Goal: Task Accomplishment & Management: Complete application form

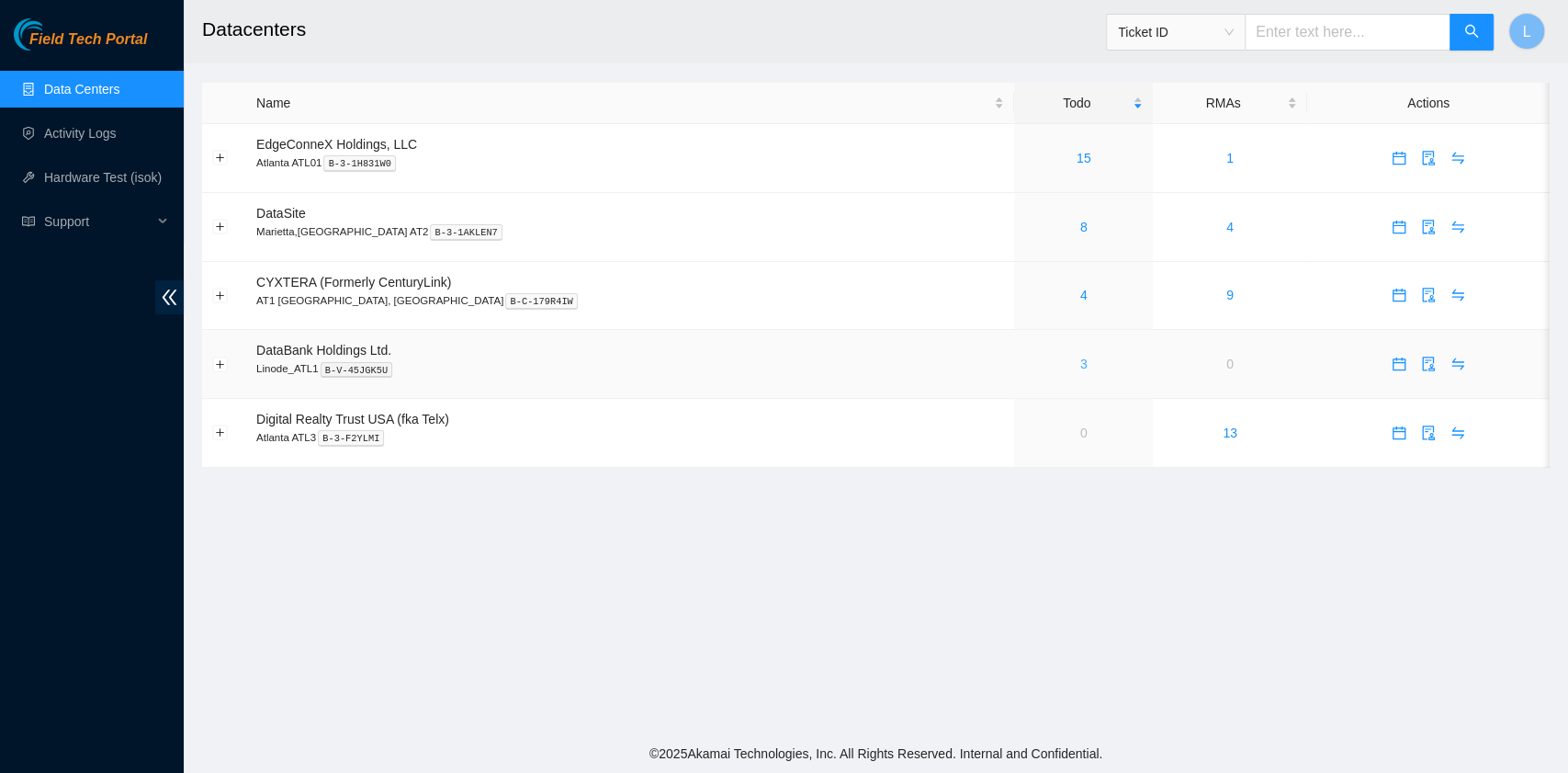
click at [1081, 366] on link "3" at bounding box center [1084, 363] width 7 height 15
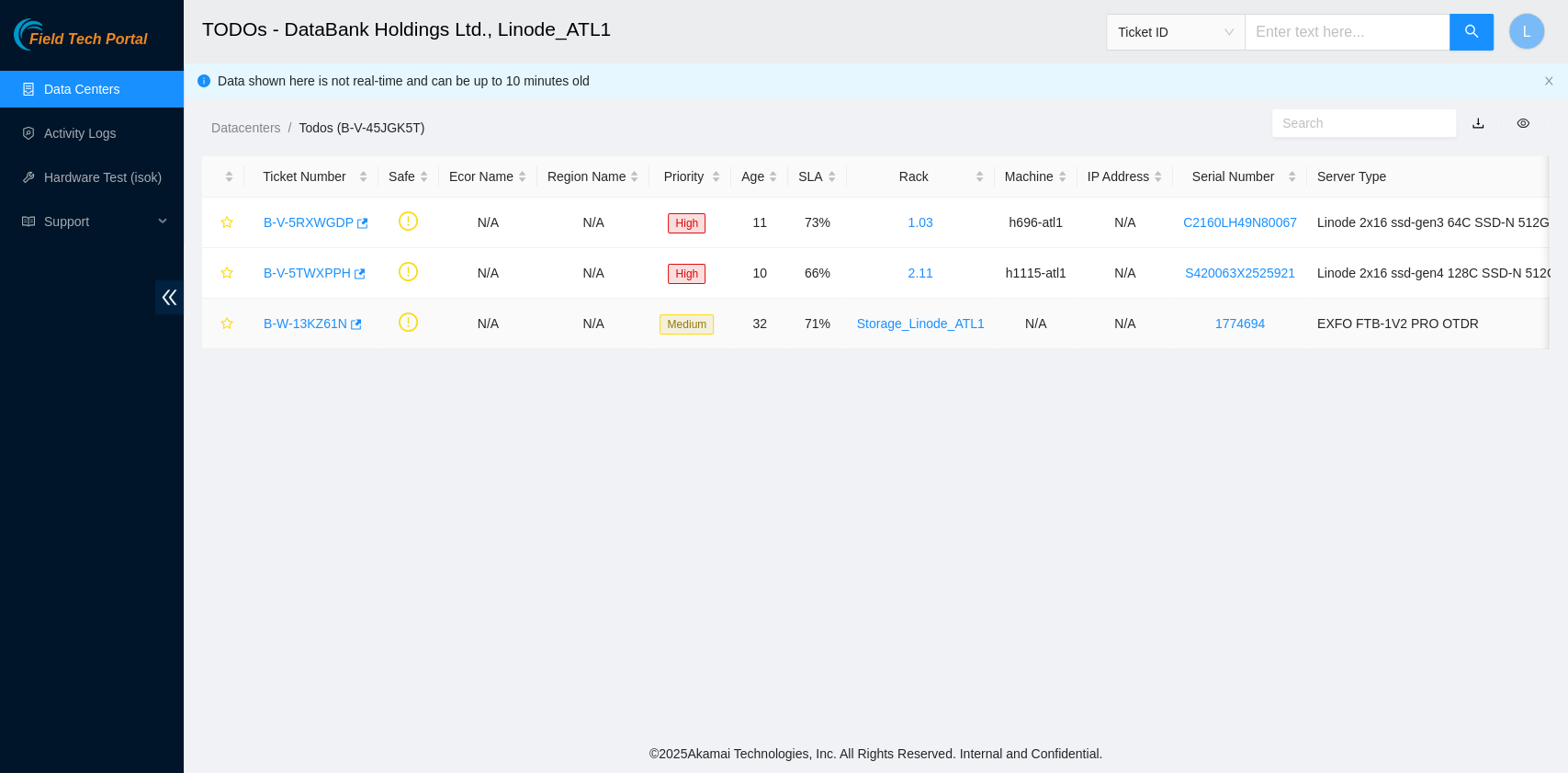
click at [296, 318] on link "B-W-13KZ61N" at bounding box center [305, 323] width 84 height 15
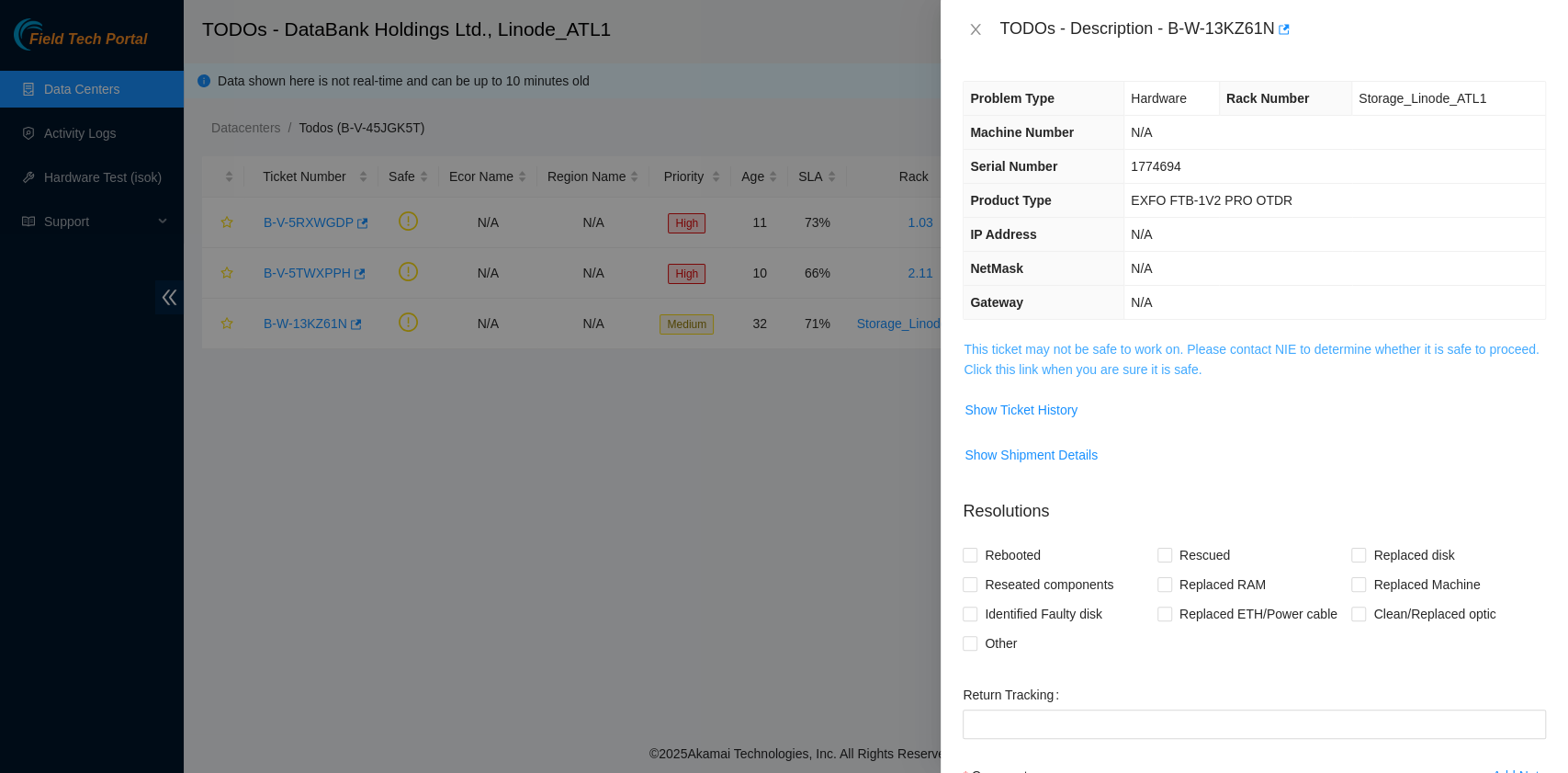
click at [1108, 369] on link "This ticket may not be safe to work on. Please contact NIE to determine whether…" at bounding box center [1251, 358] width 575 height 34
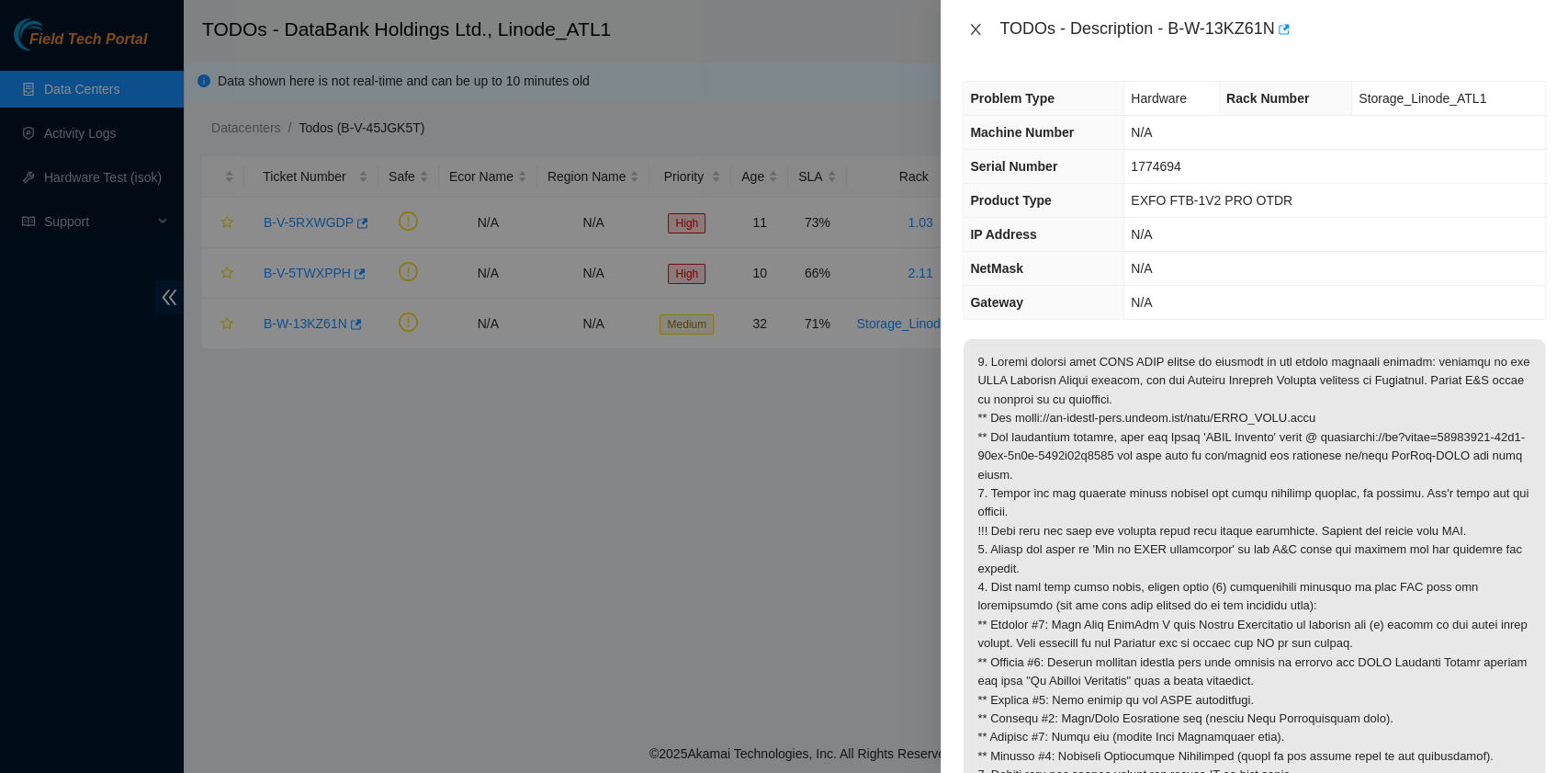
click at [969, 24] on icon "close" at bounding box center [975, 29] width 15 height 15
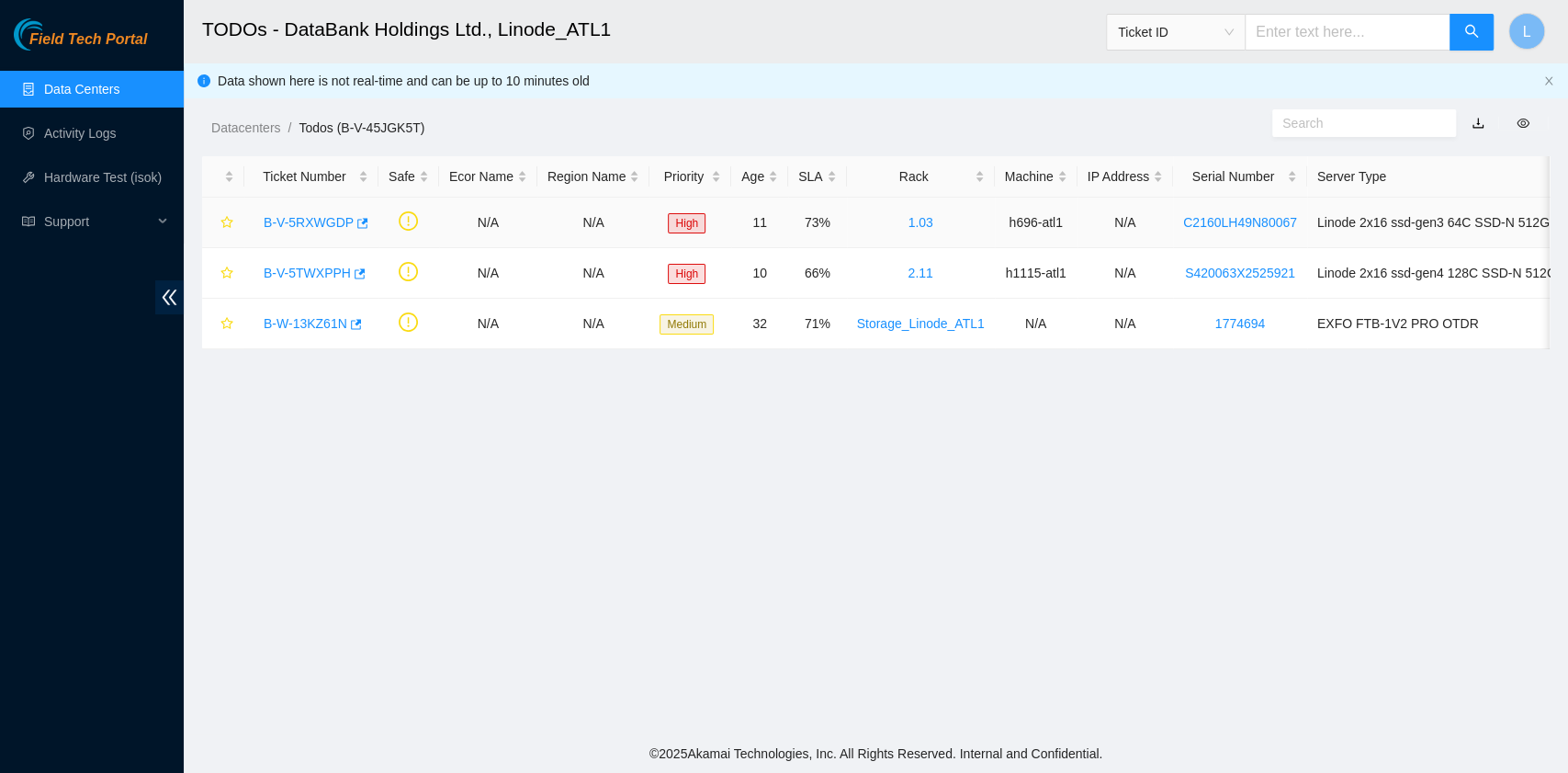
click at [320, 219] on link "B-V-5RXWGDP" at bounding box center [308, 222] width 90 height 15
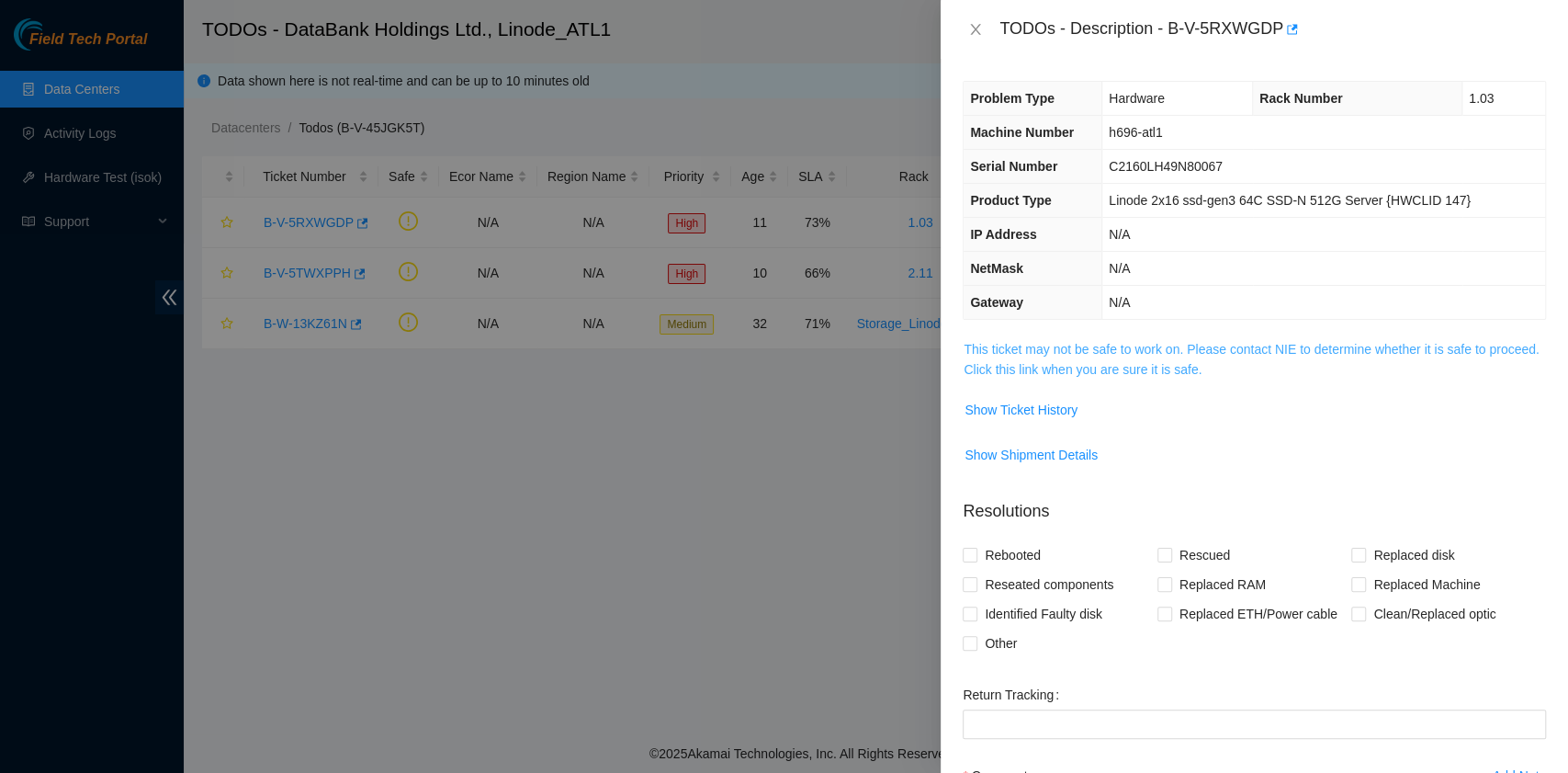
click at [1089, 369] on link "This ticket may not be safe to work on. Please contact NIE to determine whether…" at bounding box center [1251, 358] width 575 height 34
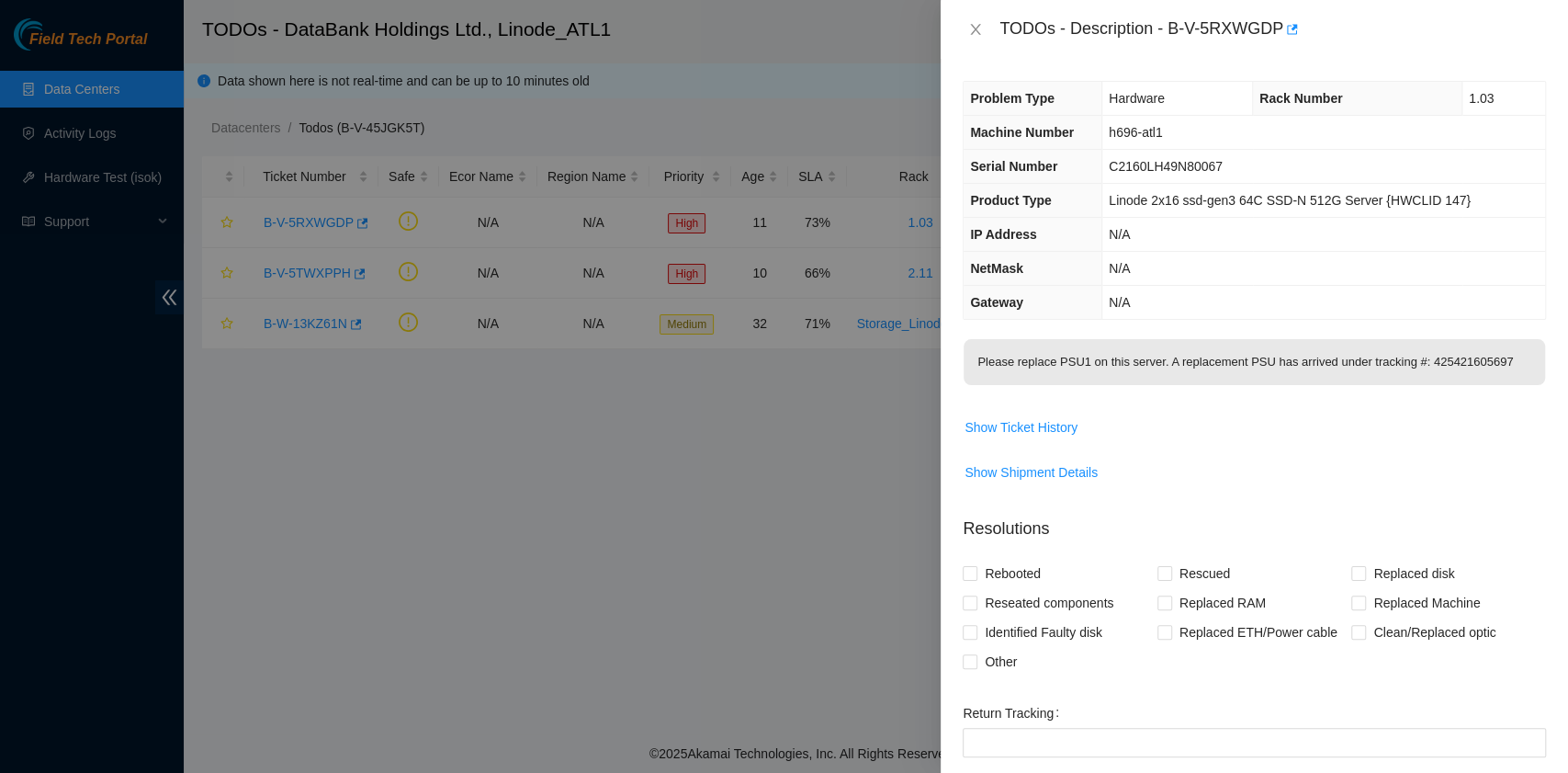
click at [1089, 369] on p "Please replace PSU1 on this server. A replacement PSU has arrived under trackin…" at bounding box center [1254, 361] width 582 height 46
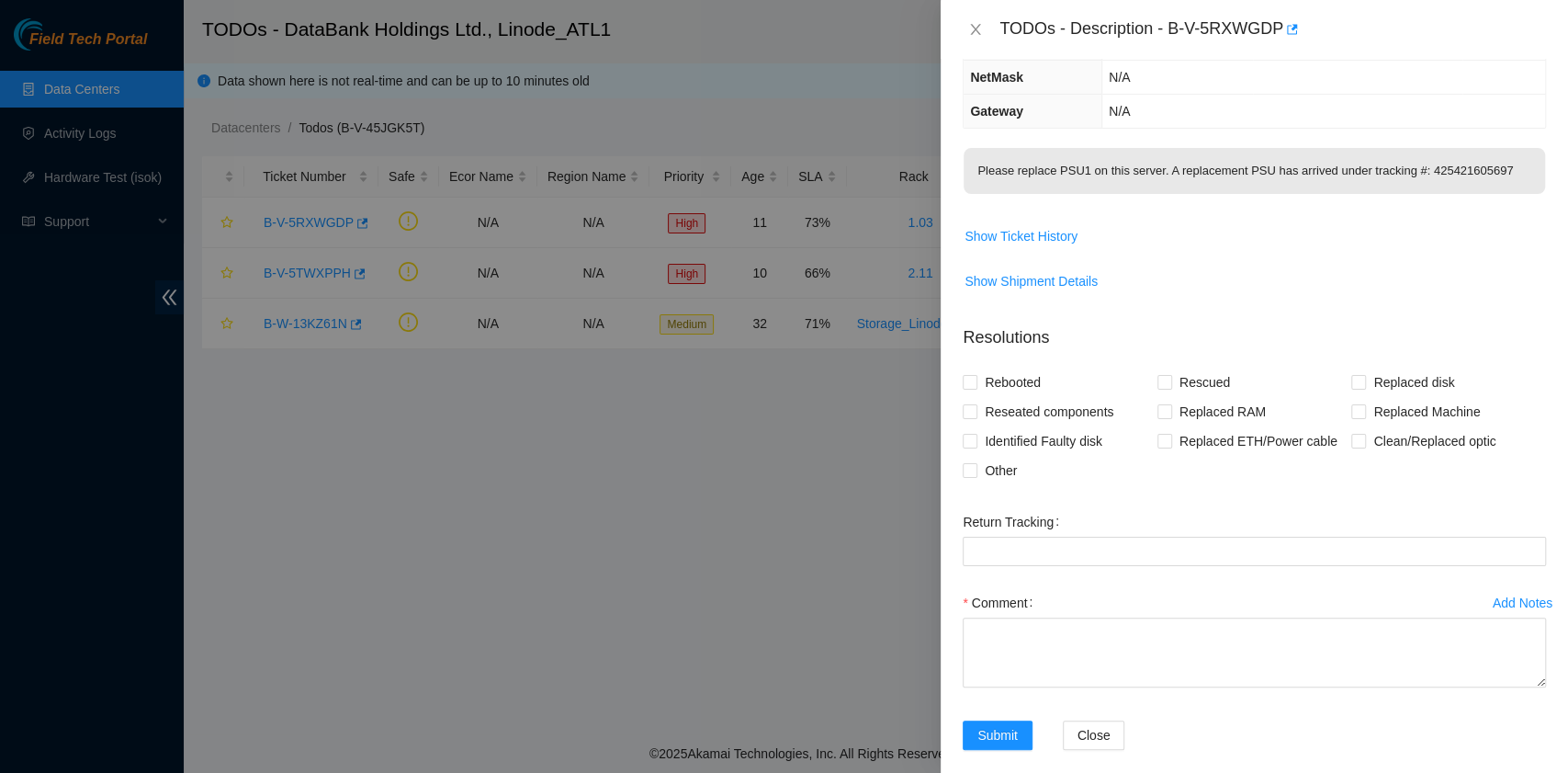
scroll to position [209, 0]
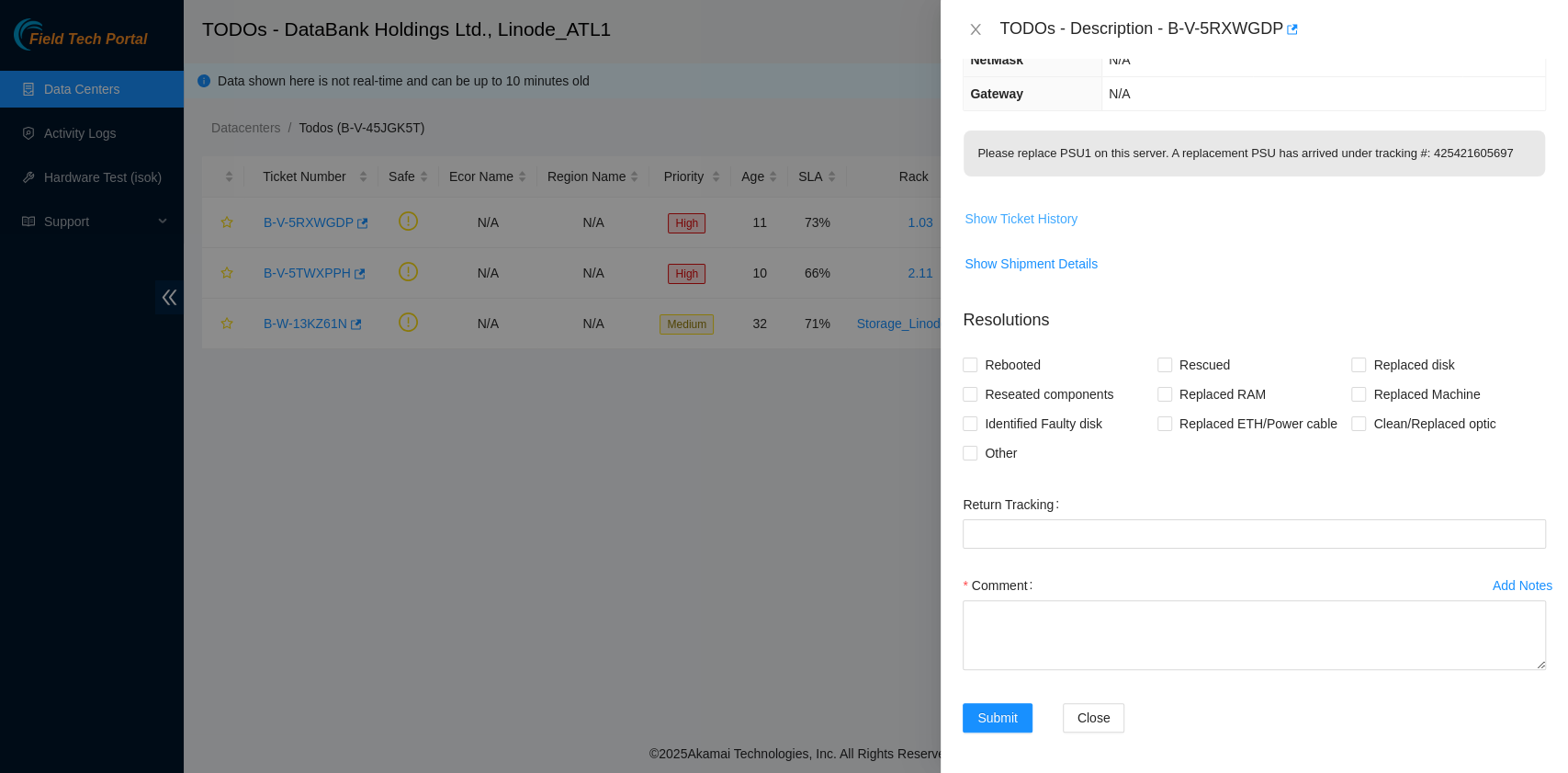
click at [1034, 222] on span "Show Ticket History" at bounding box center [1021, 219] width 113 height 21
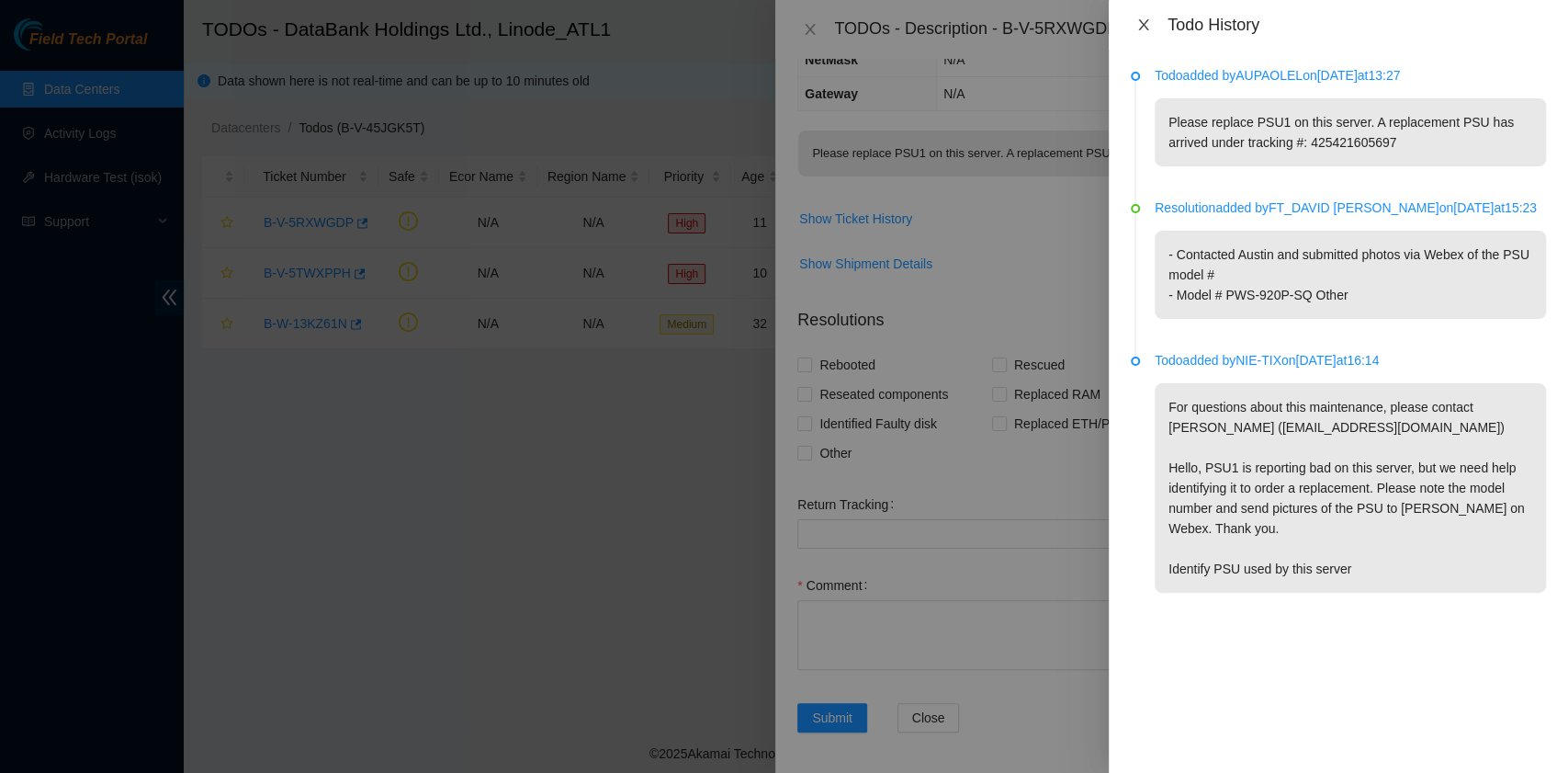
click at [1143, 22] on icon "close" at bounding box center [1143, 25] width 15 height 15
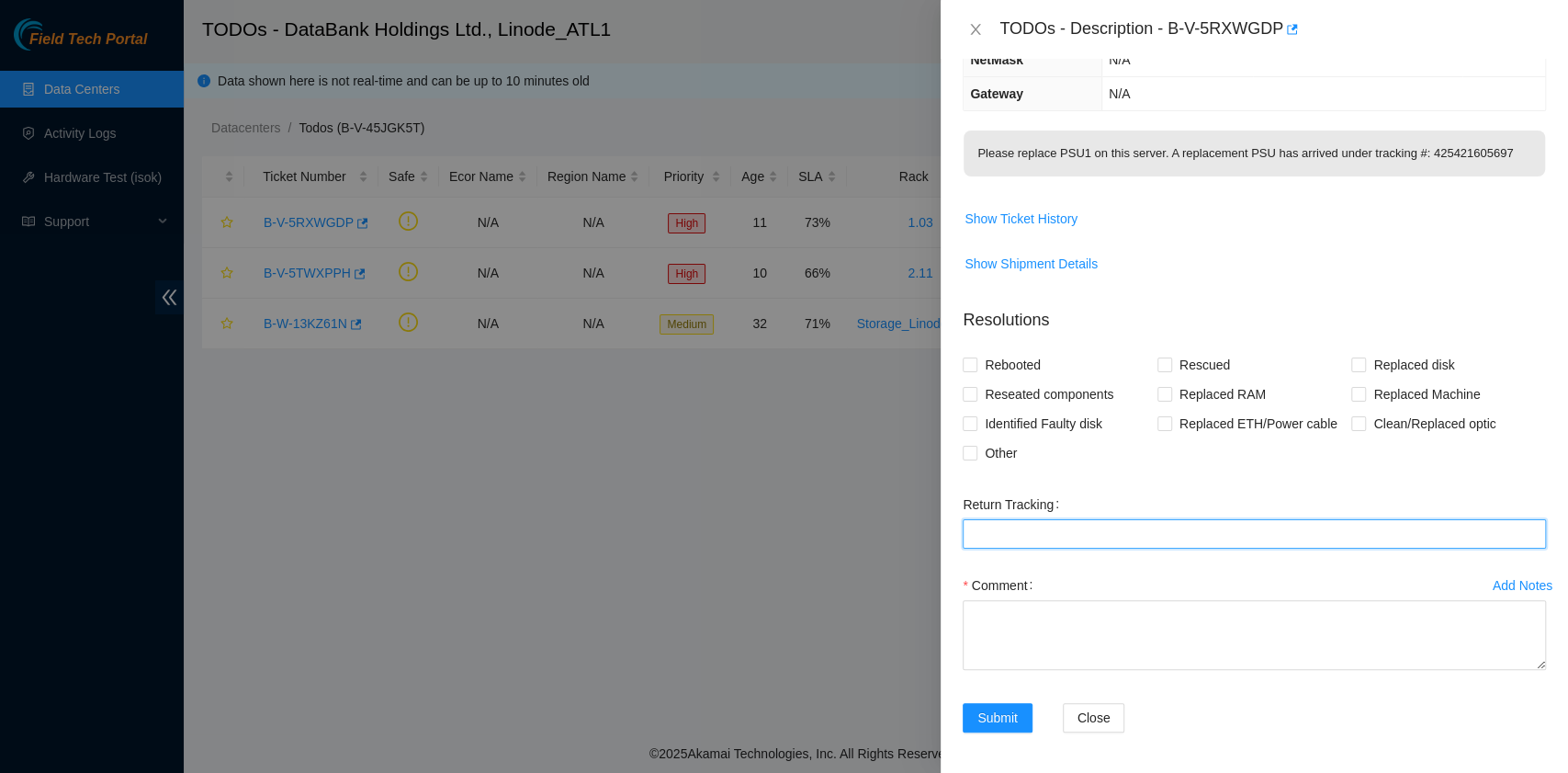
click at [1014, 536] on Tracking "Return Tracking" at bounding box center [1254, 534] width 584 height 30
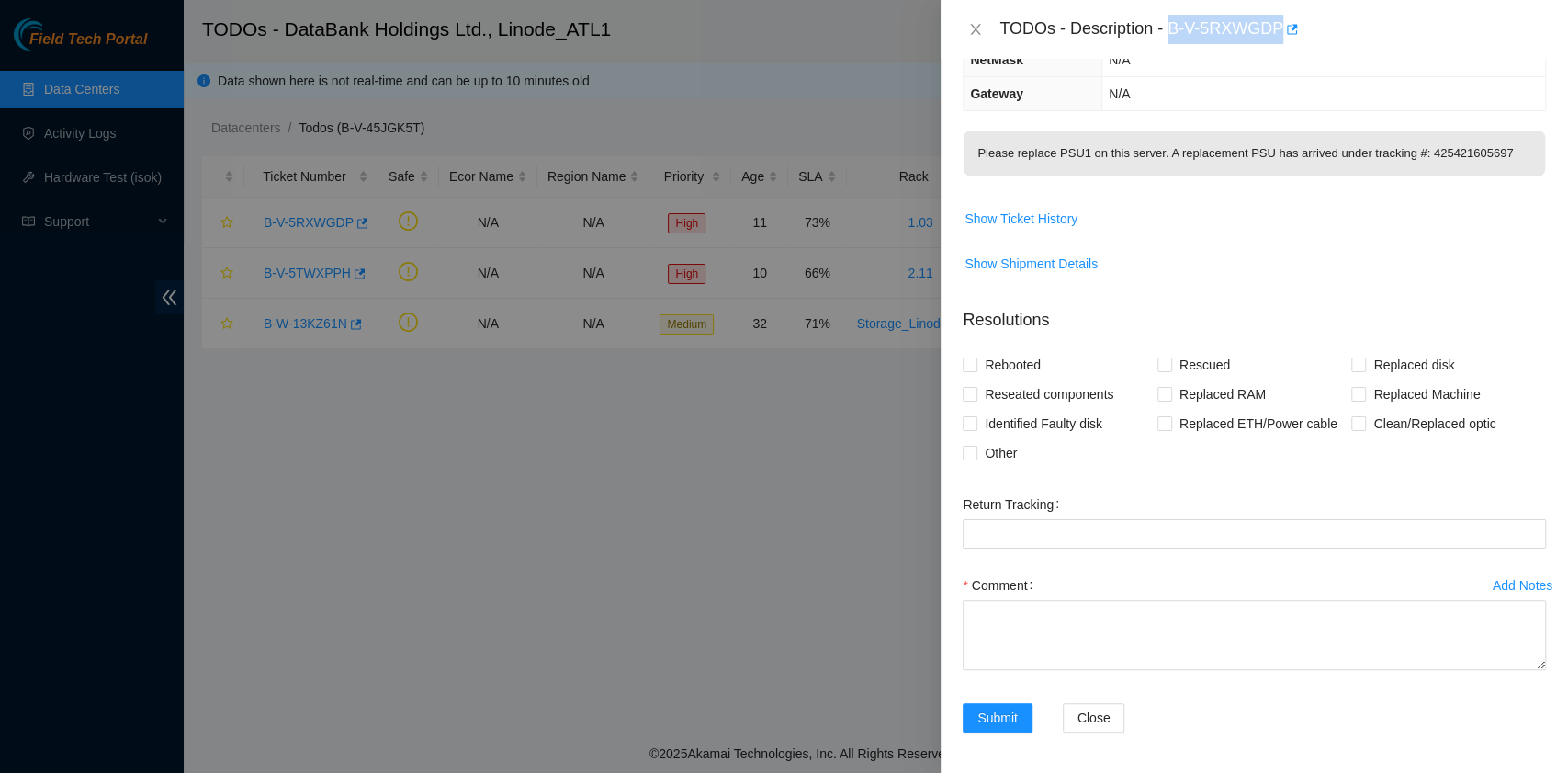
drag, startPoint x: 1170, startPoint y: 35, endPoint x: 1284, endPoint y: 44, distance: 114.4
click at [1284, 44] on div "TODOs - Description - B-V-5RXWGDP" at bounding box center [1254, 30] width 627 height 59
copy div "B-V-5RXWGDP"
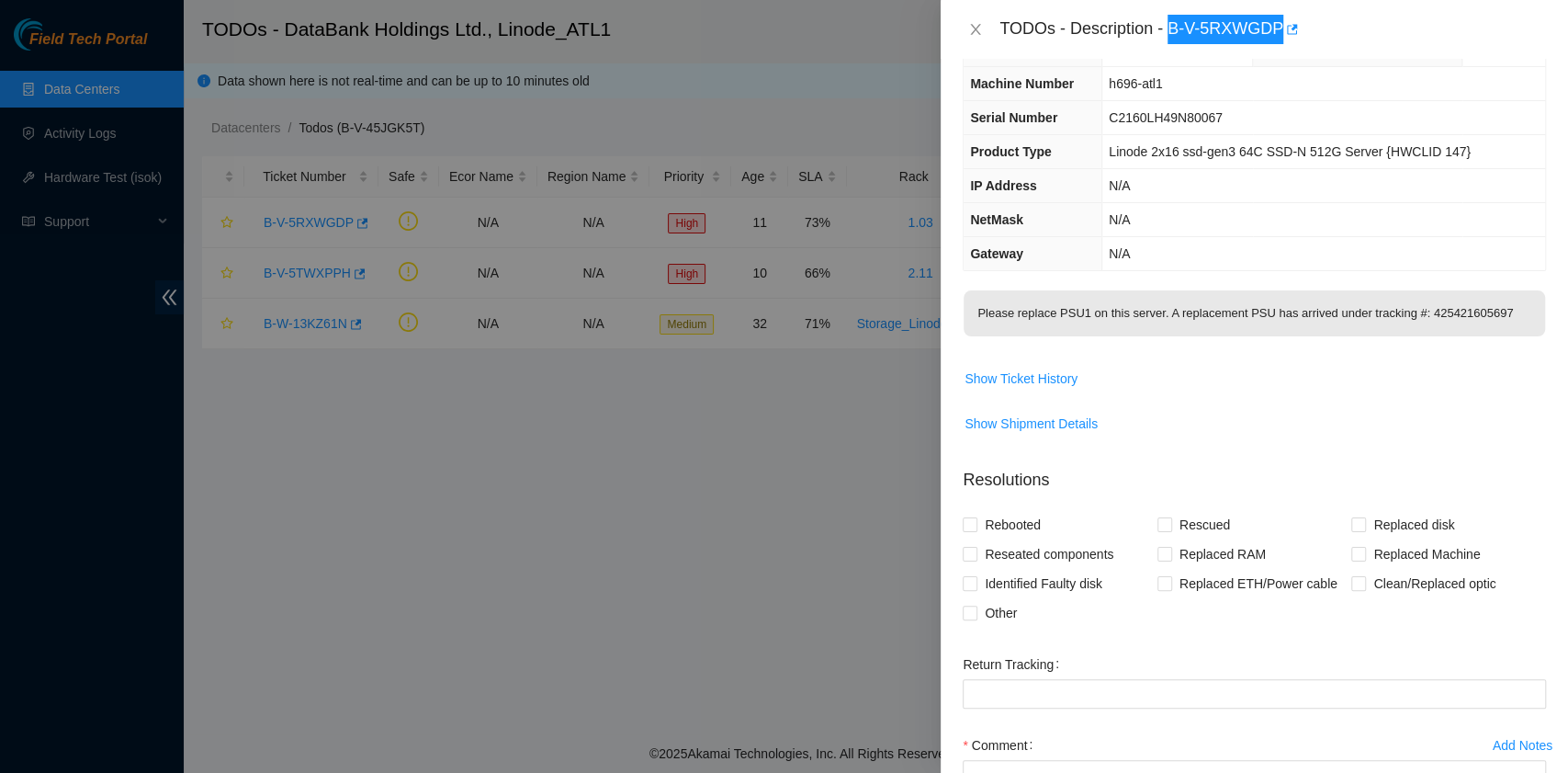
scroll to position [0, 0]
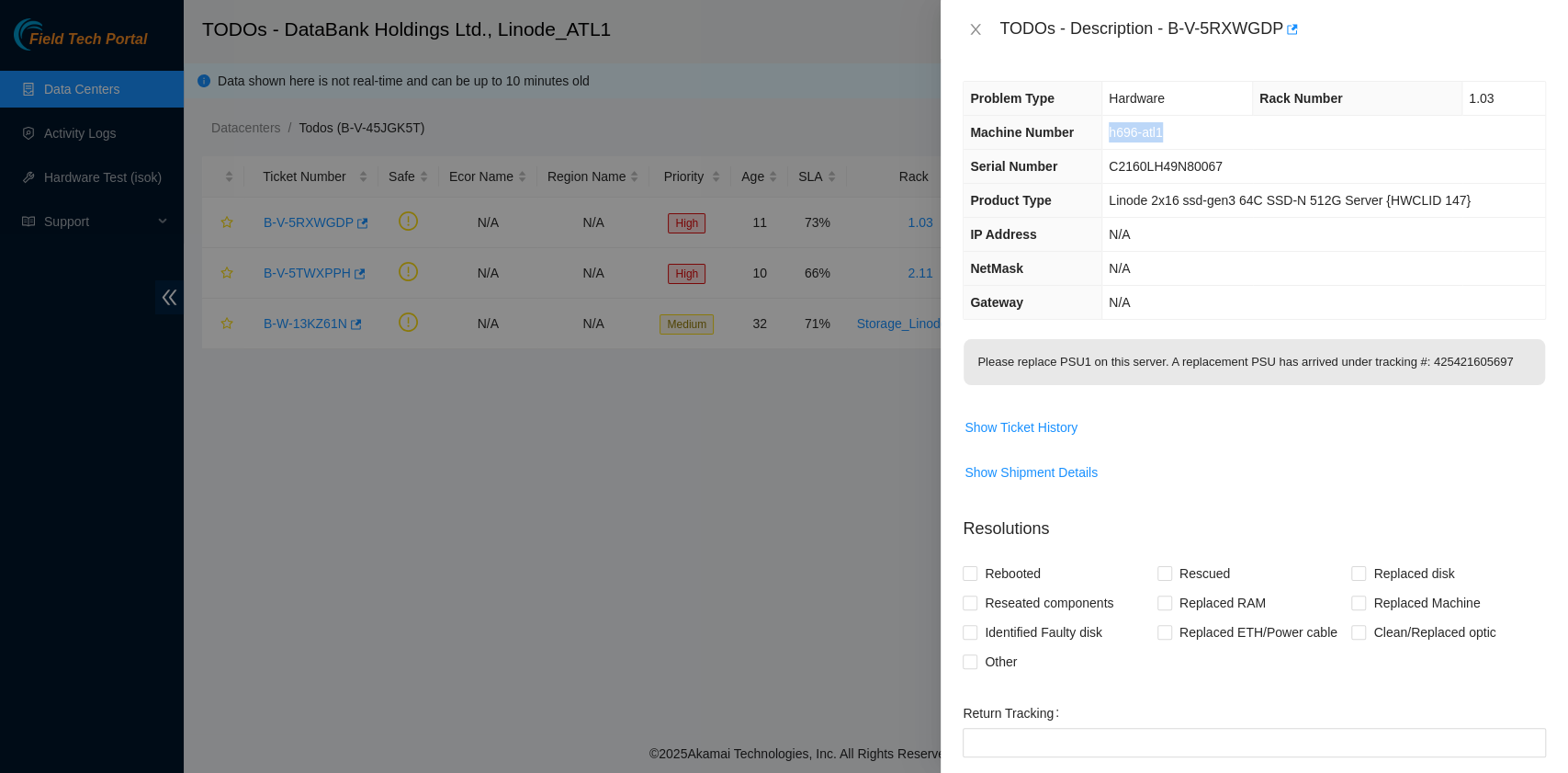
drag, startPoint x: 1176, startPoint y: 131, endPoint x: 1111, endPoint y: 127, distance: 65.1
click at [1111, 127] on td "h696-atl1" at bounding box center [1324, 133] width 443 height 34
copy span "h696-atl1"
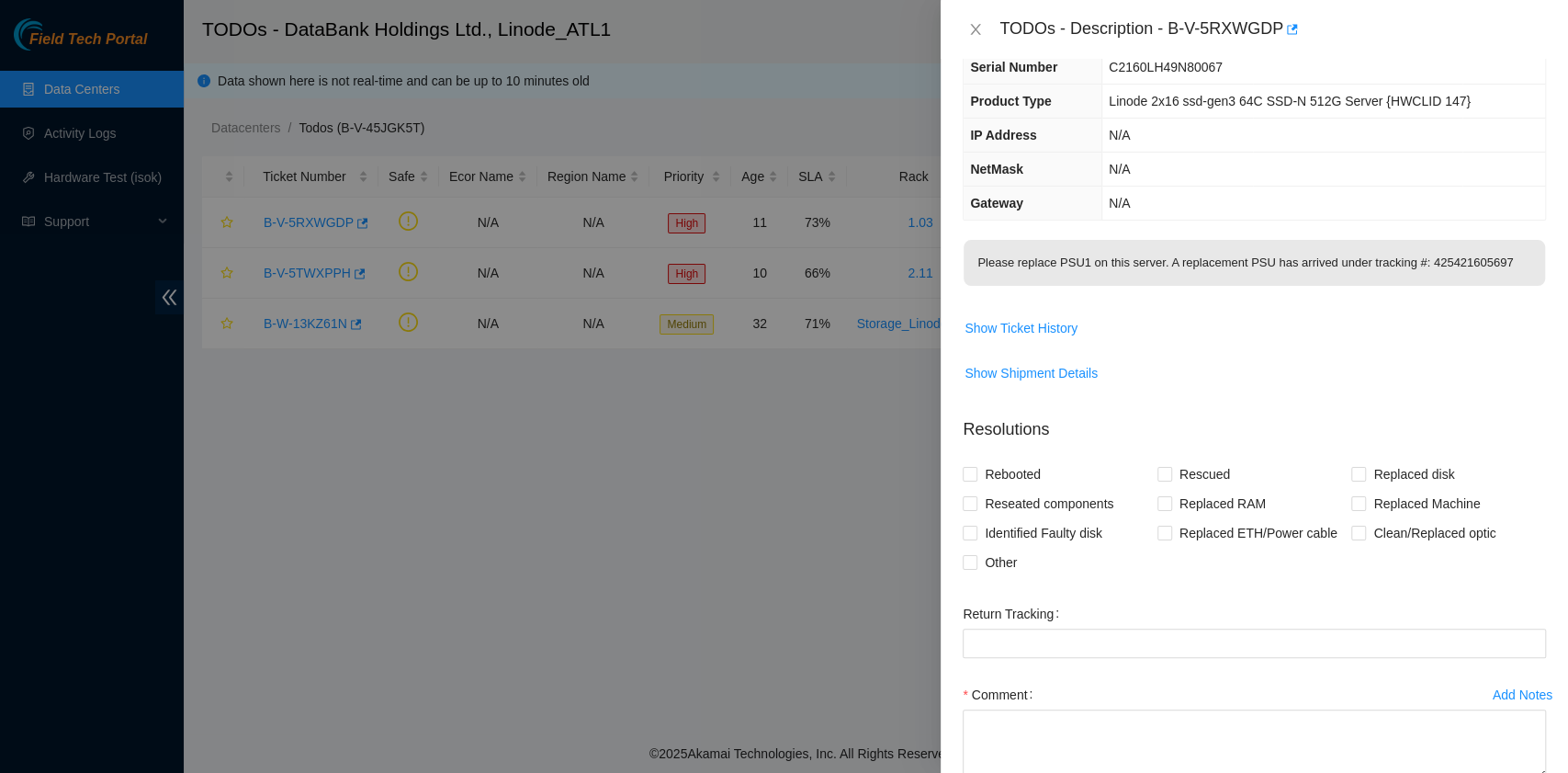
scroll to position [122, 0]
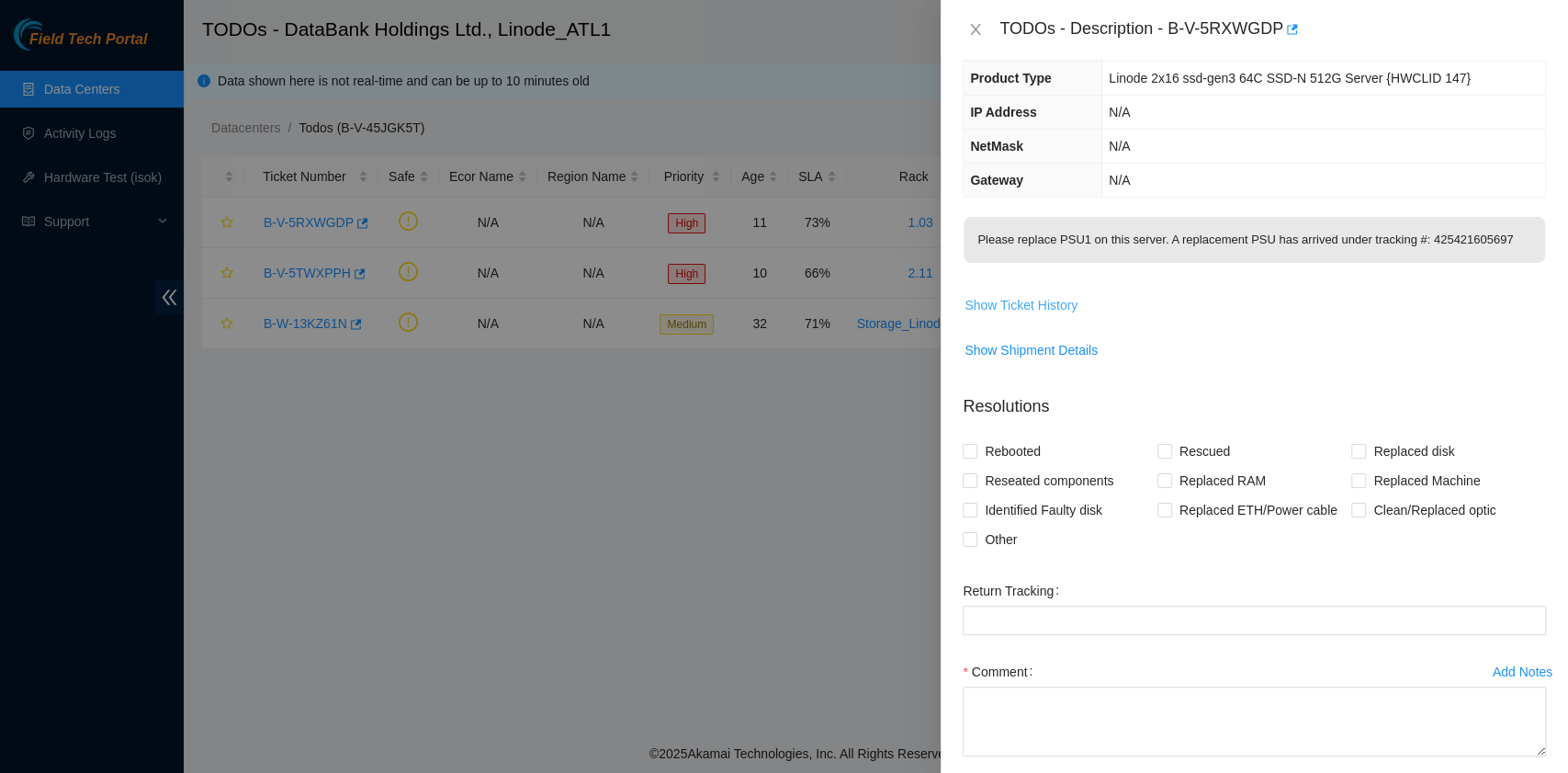
click at [1067, 305] on span "Show Ticket History" at bounding box center [1021, 305] width 113 height 21
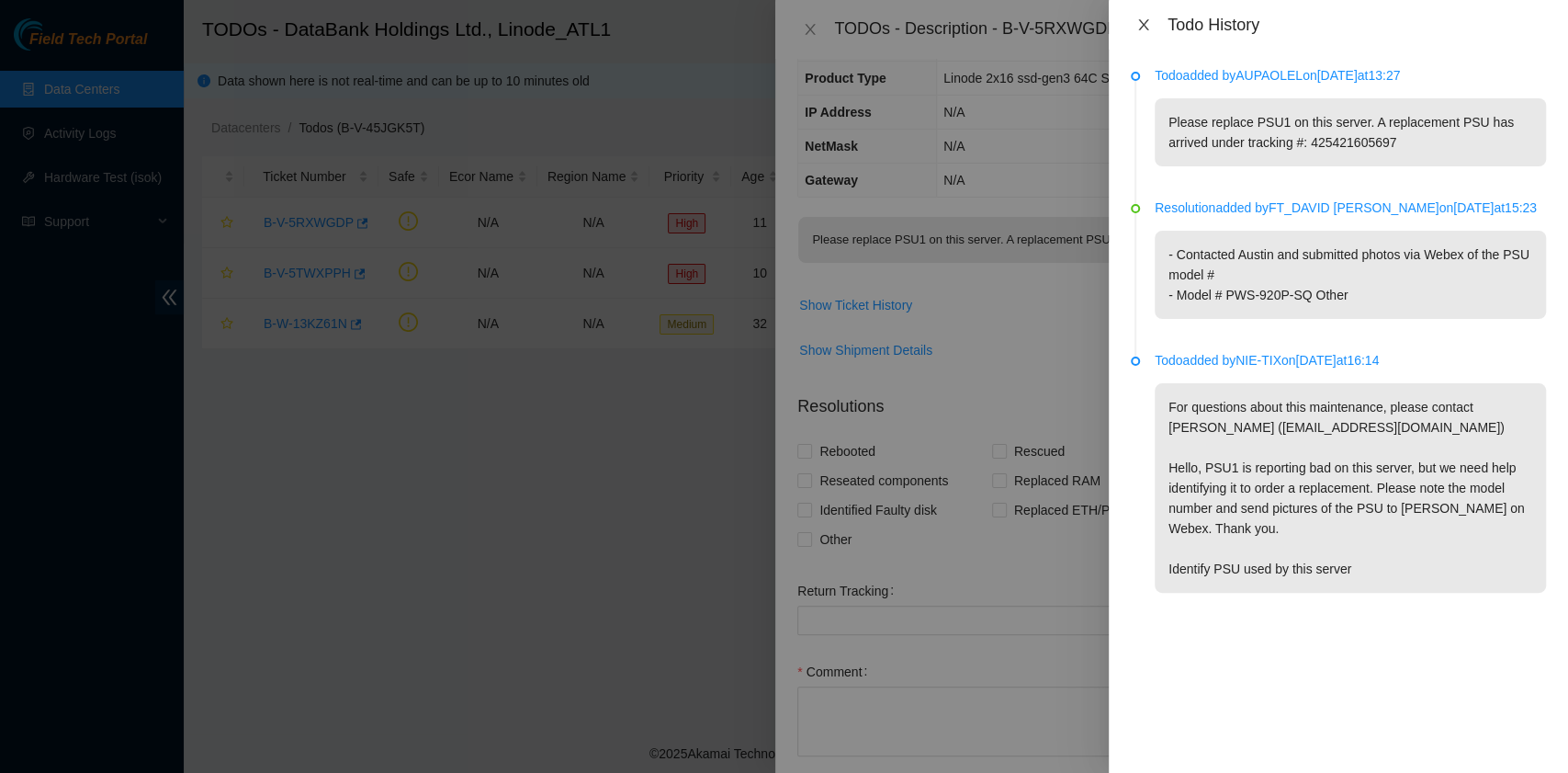
click at [1147, 30] on icon "close" at bounding box center [1143, 25] width 15 height 15
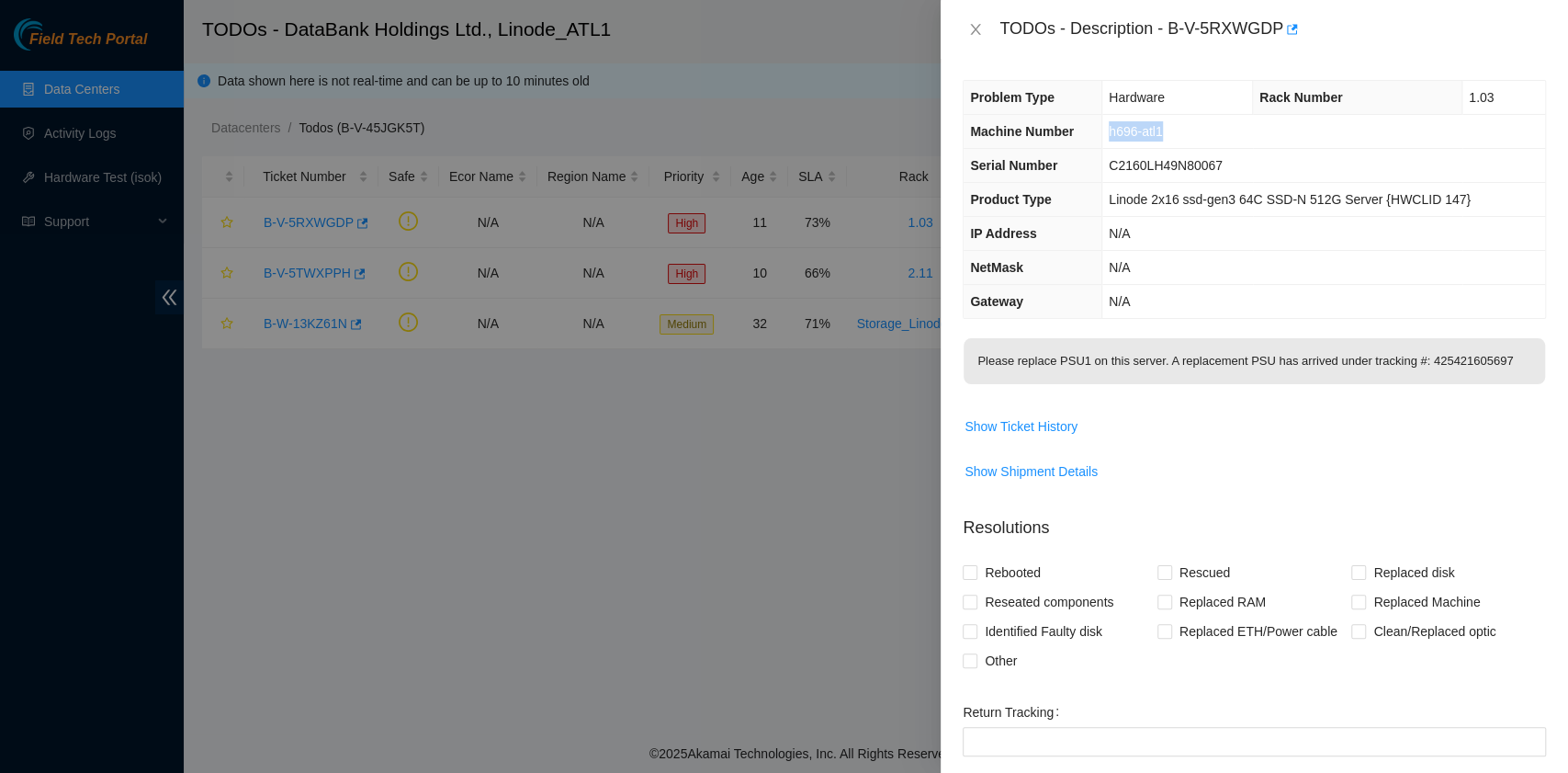
scroll to position [0, 0]
click at [977, 662] on span "Other" at bounding box center [1001, 662] width 47 height 30
click at [975, 662] on input "Other" at bounding box center [969, 660] width 13 height 13
checkbox input "true"
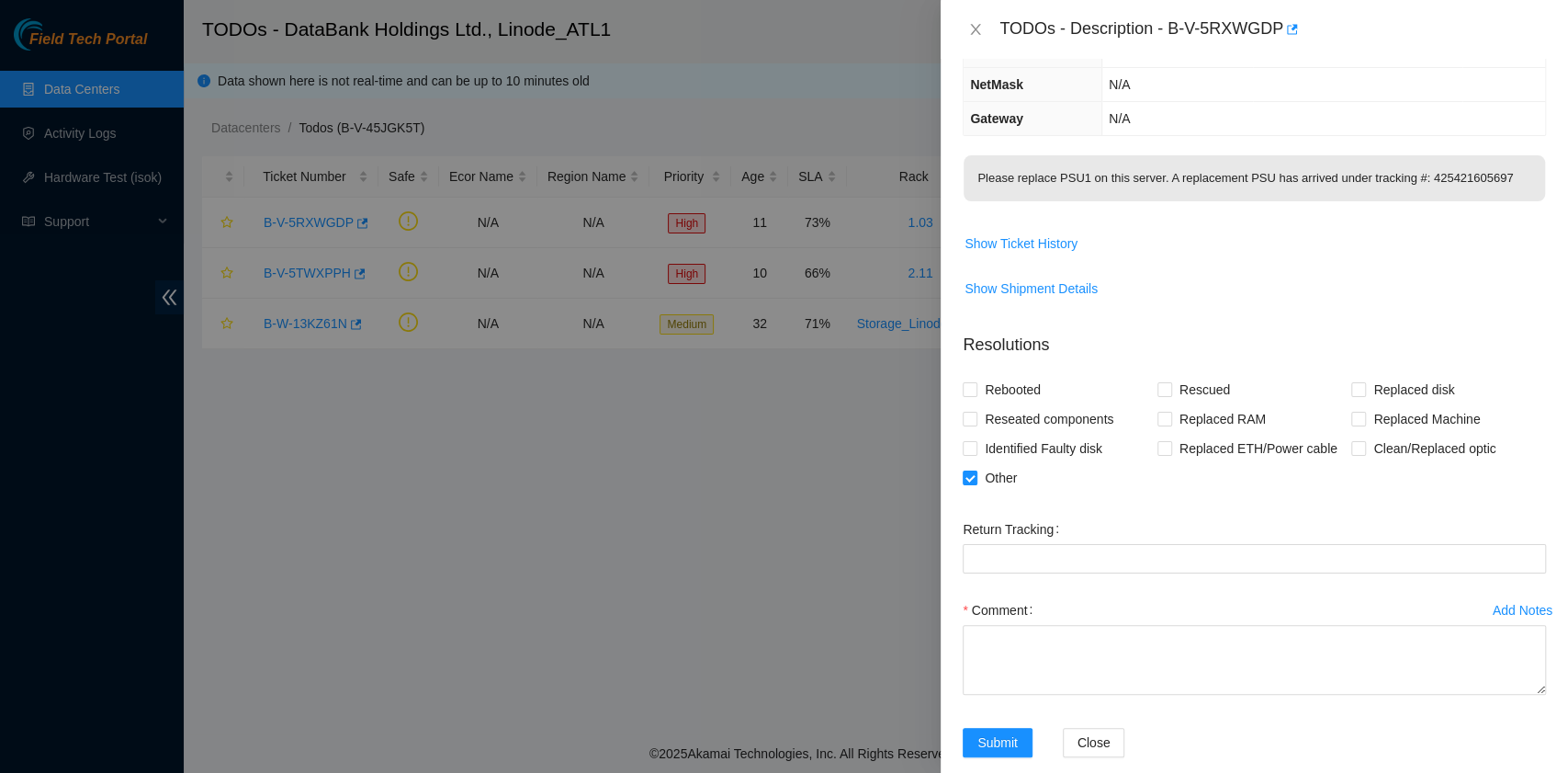
scroll to position [209, 0]
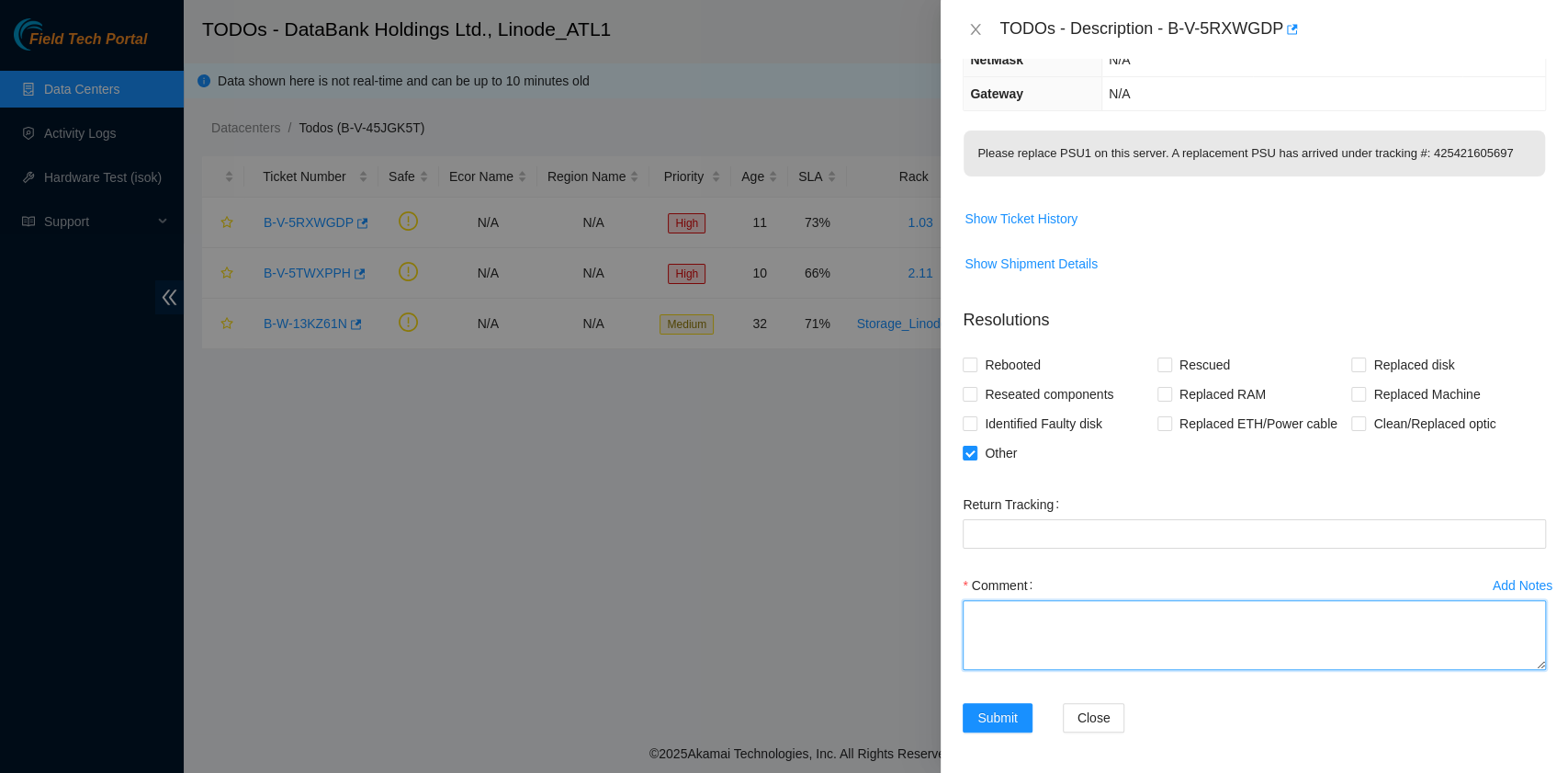
click at [1076, 628] on textarea "Comment" at bounding box center [1254, 634] width 584 height 70
paste textarea "B-V-5RXWGDP rack# 1.03 machine# h696-atl1 Replaced PSU S/NP P9212CH46NT0716 wit…"
drag, startPoint x: 1161, startPoint y: 656, endPoint x: 1065, endPoint y: 654, distance: 96.0
click at [1065, 654] on textarea "B-V-5RXWGDP rack# 1.03 machine# h696-atl1 Replaced PSU S/NP P9212CH46NT0716 wit…" at bounding box center [1254, 634] width 584 height 70
type textarea "B-V-5RXWGDP rack# 1.03 machine# h696-atl1 Replaced PSU S/NP P9212CH46NT0716 wit…"
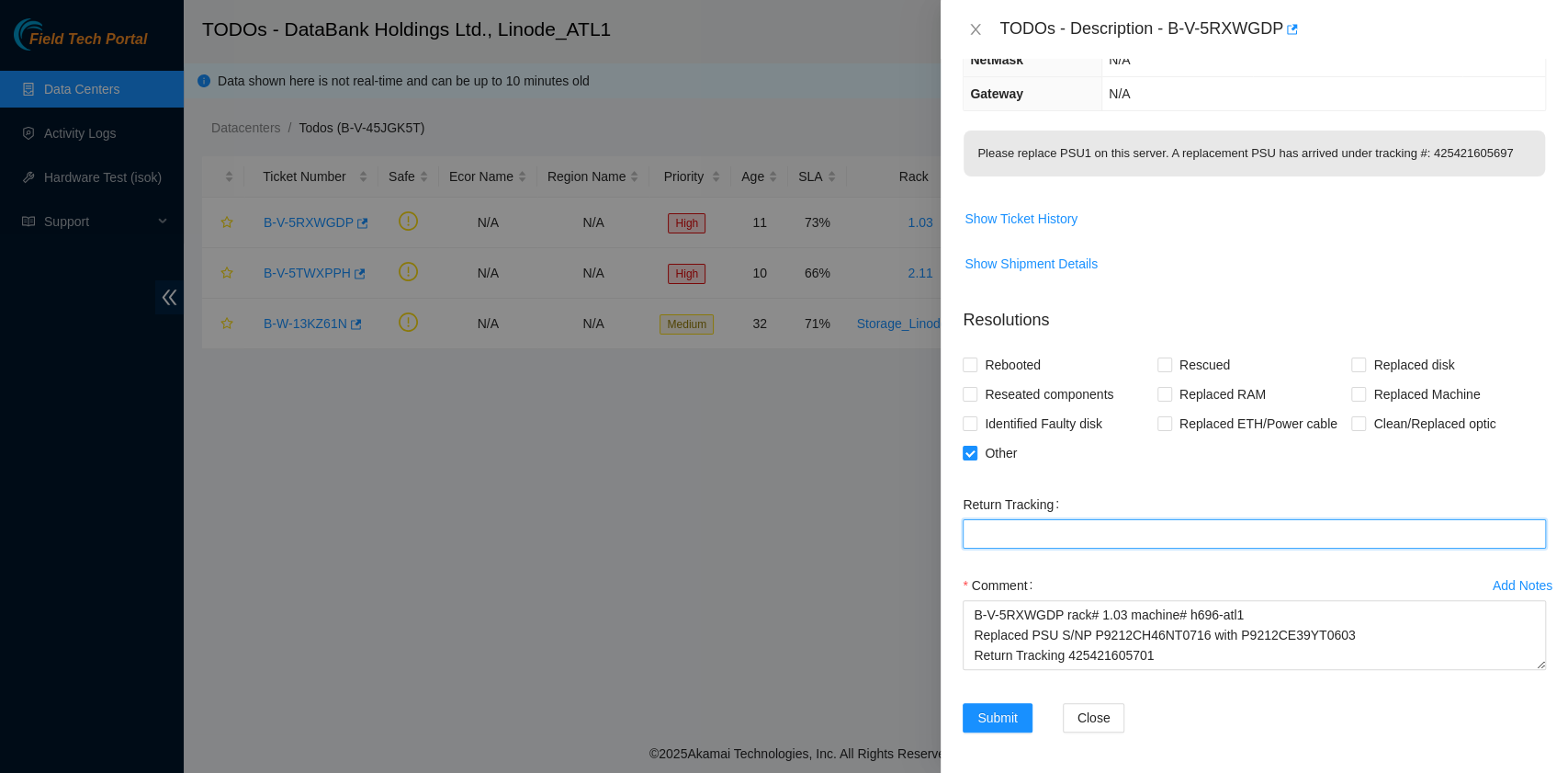
click at [1030, 539] on Tracking "Return Tracking" at bounding box center [1254, 534] width 584 height 30
paste Tracking "425421605701"
type Tracking "425421605701"
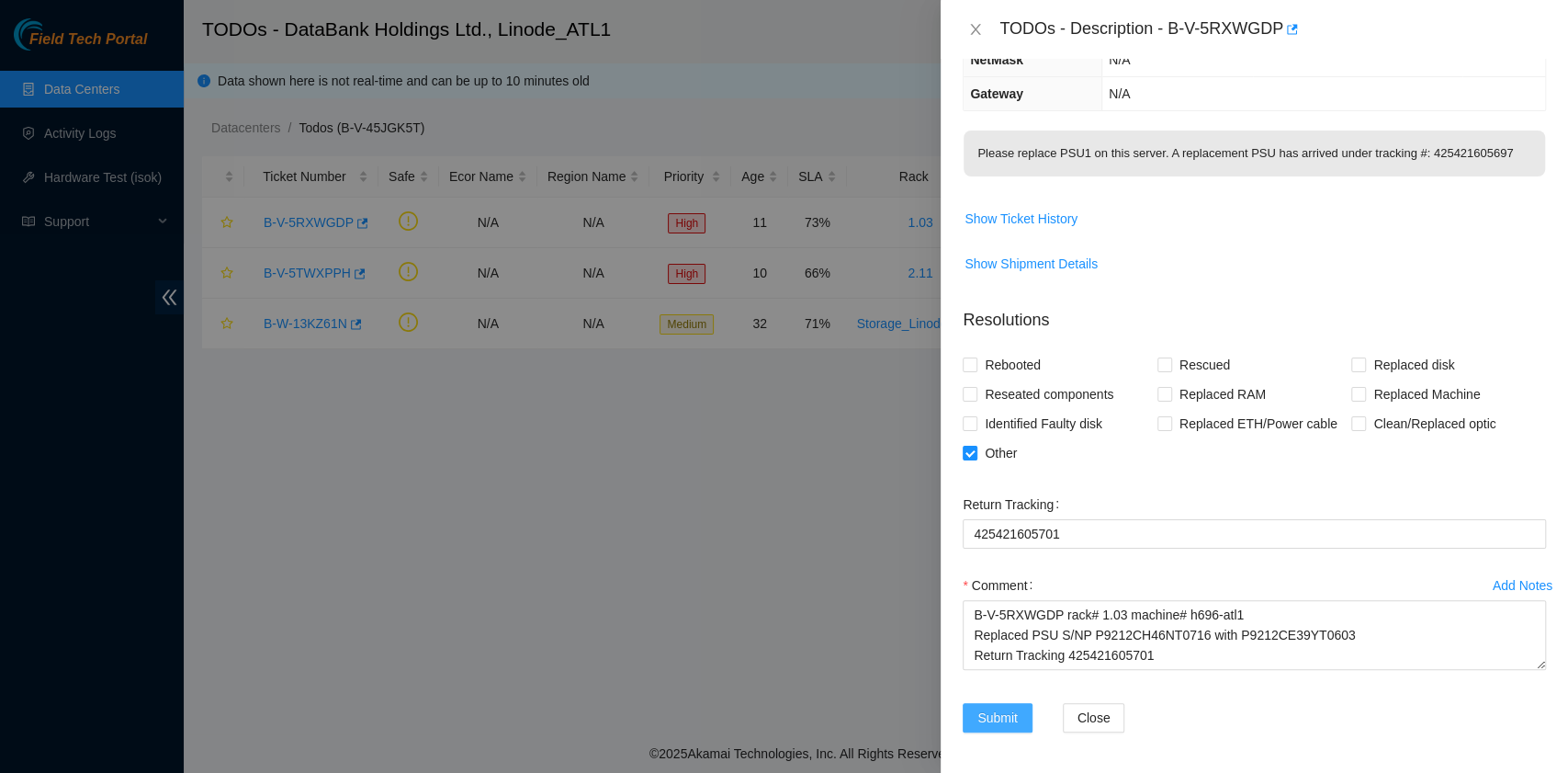
click at [1007, 724] on button "Submit" at bounding box center [997, 718] width 70 height 30
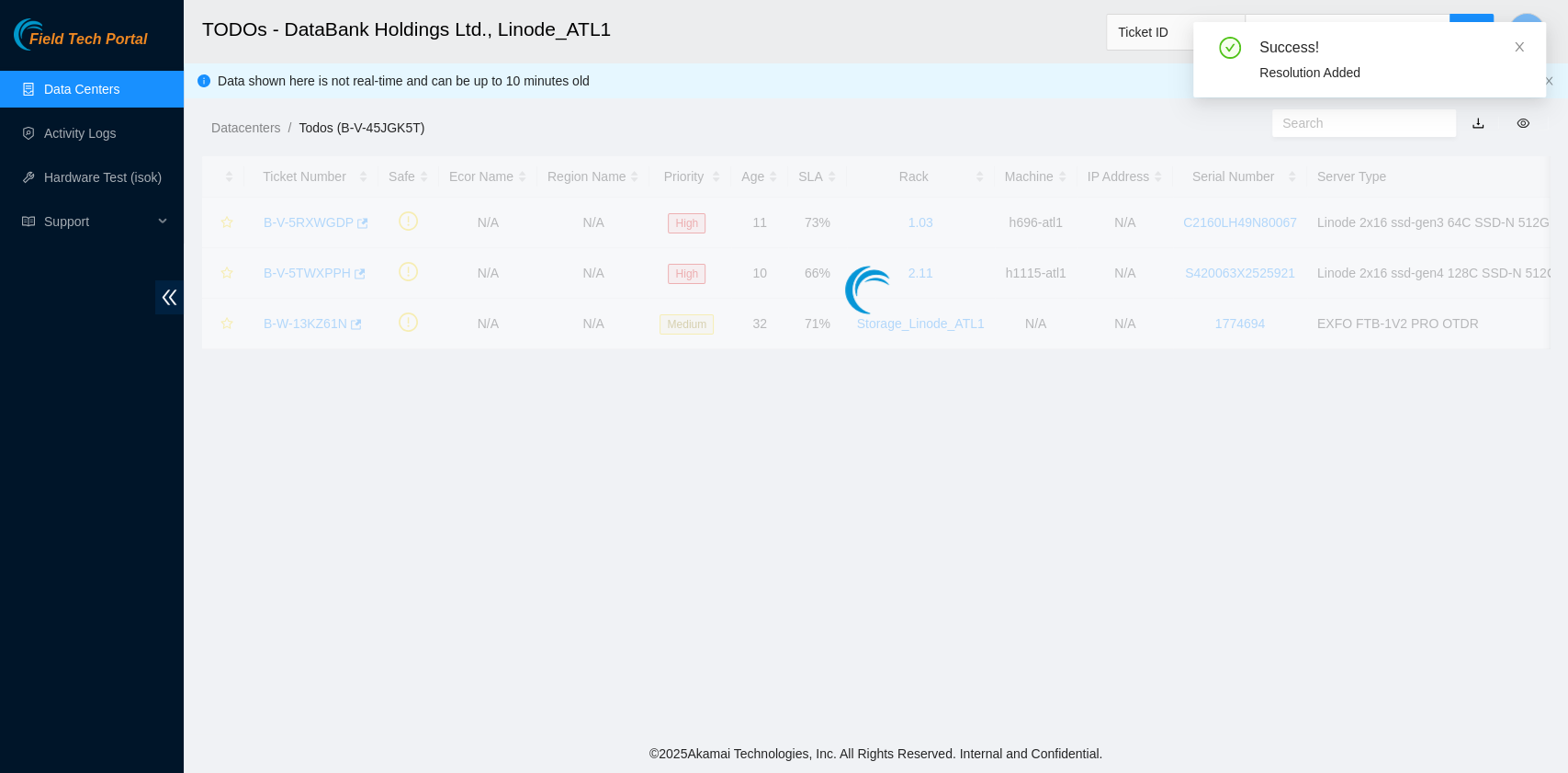
scroll to position [290, 0]
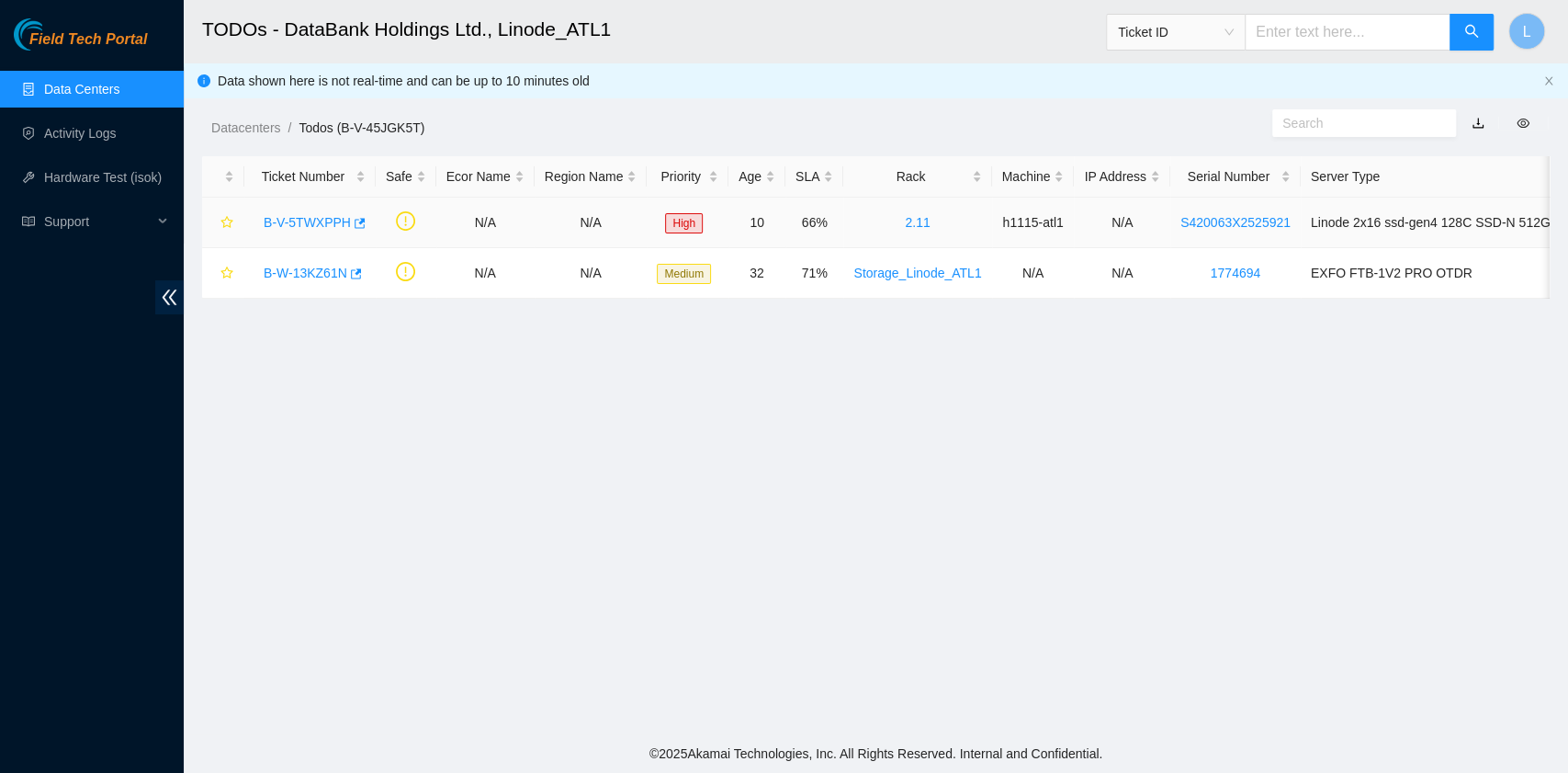
click at [307, 216] on link "B-V-5TWXPPH" at bounding box center [307, 222] width 88 height 15
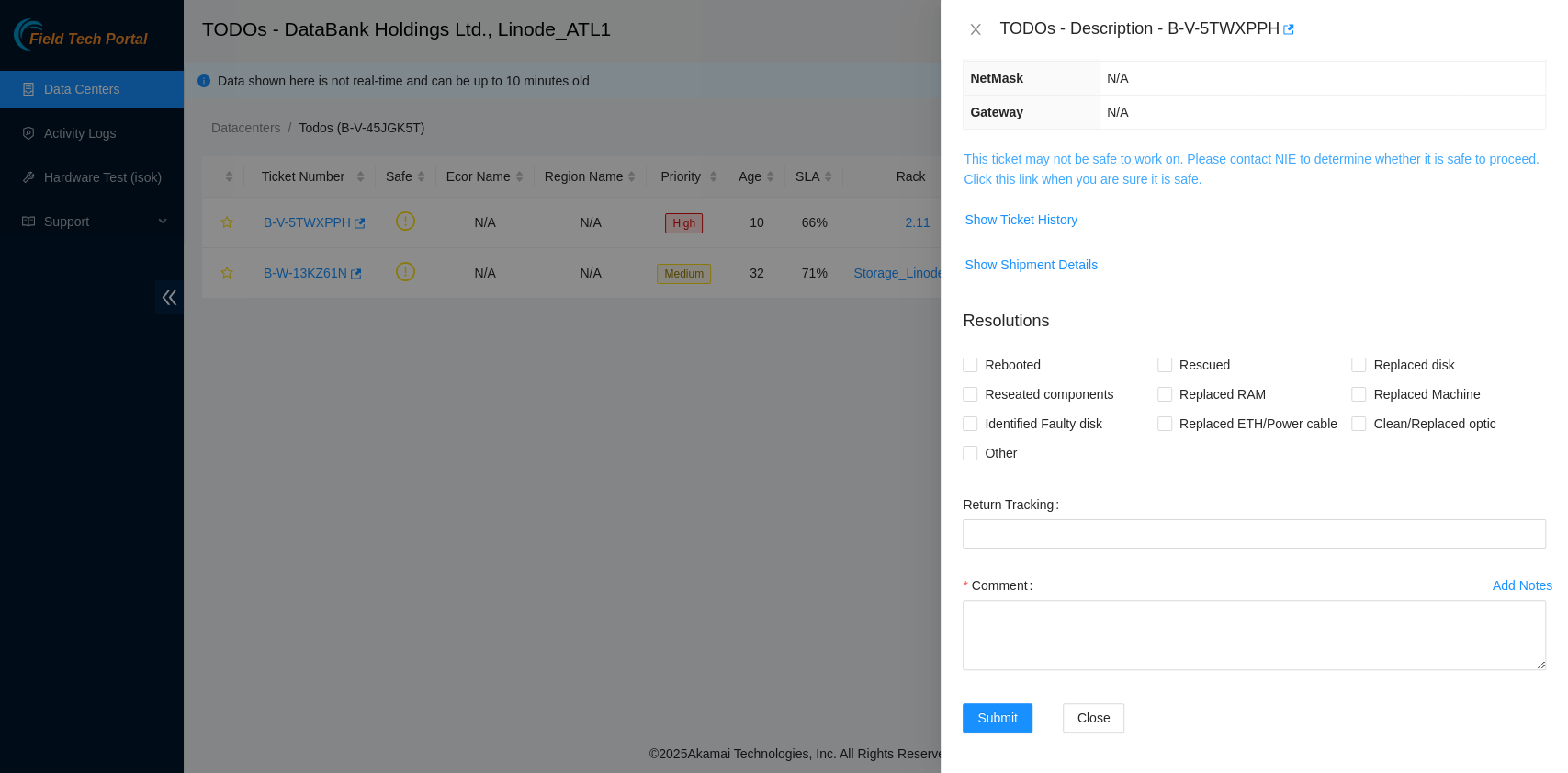
click at [1093, 173] on link "This ticket may not be safe to work on. Please contact NIE to determine whether…" at bounding box center [1251, 168] width 575 height 34
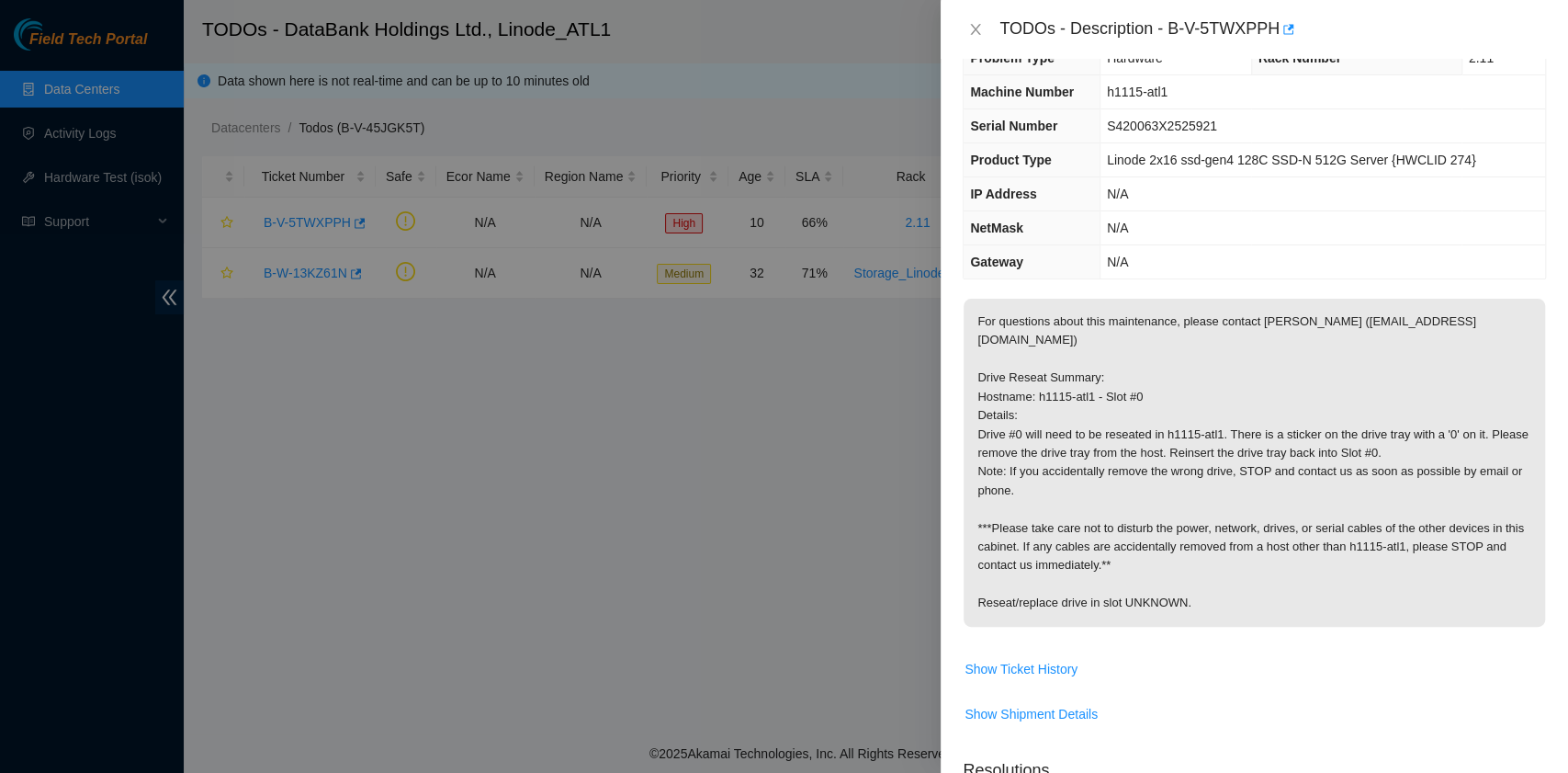
scroll to position [0, 0]
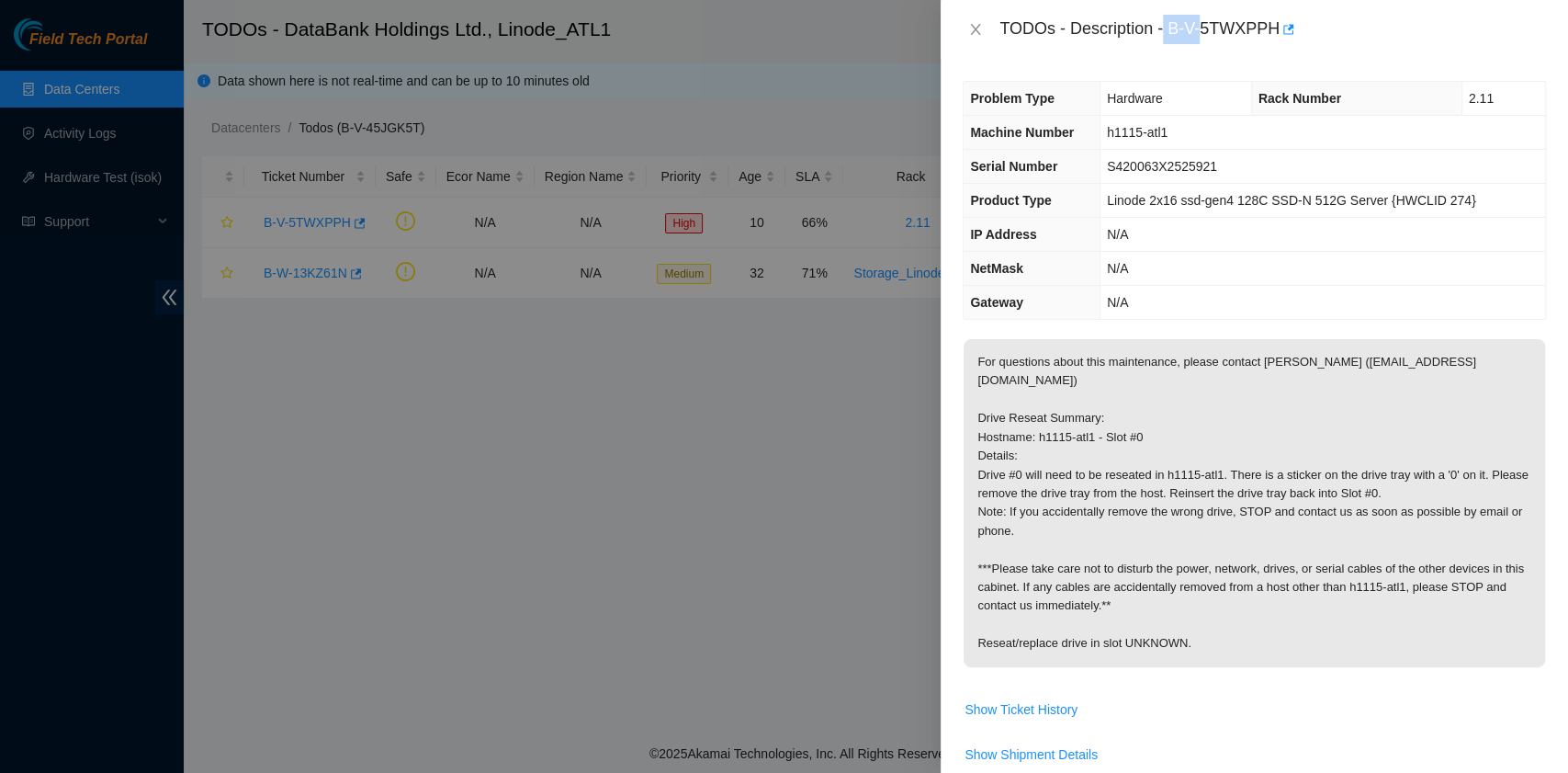
drag, startPoint x: 1165, startPoint y: 30, endPoint x: 1204, endPoint y: 32, distance: 39.1
click at [1204, 32] on div "TODOs - Description - B-V-5TWXPPH" at bounding box center [1272, 30] width 546 height 30
click at [1165, 34] on div "TODOs - Description - B-V-5TWXPPH" at bounding box center [1272, 30] width 546 height 30
drag, startPoint x: 1168, startPoint y: 26, endPoint x: 1275, endPoint y: 40, distance: 107.9
click at [1276, 40] on div "TODOs - Description - B-V-5TWXPPH" at bounding box center [1272, 30] width 546 height 30
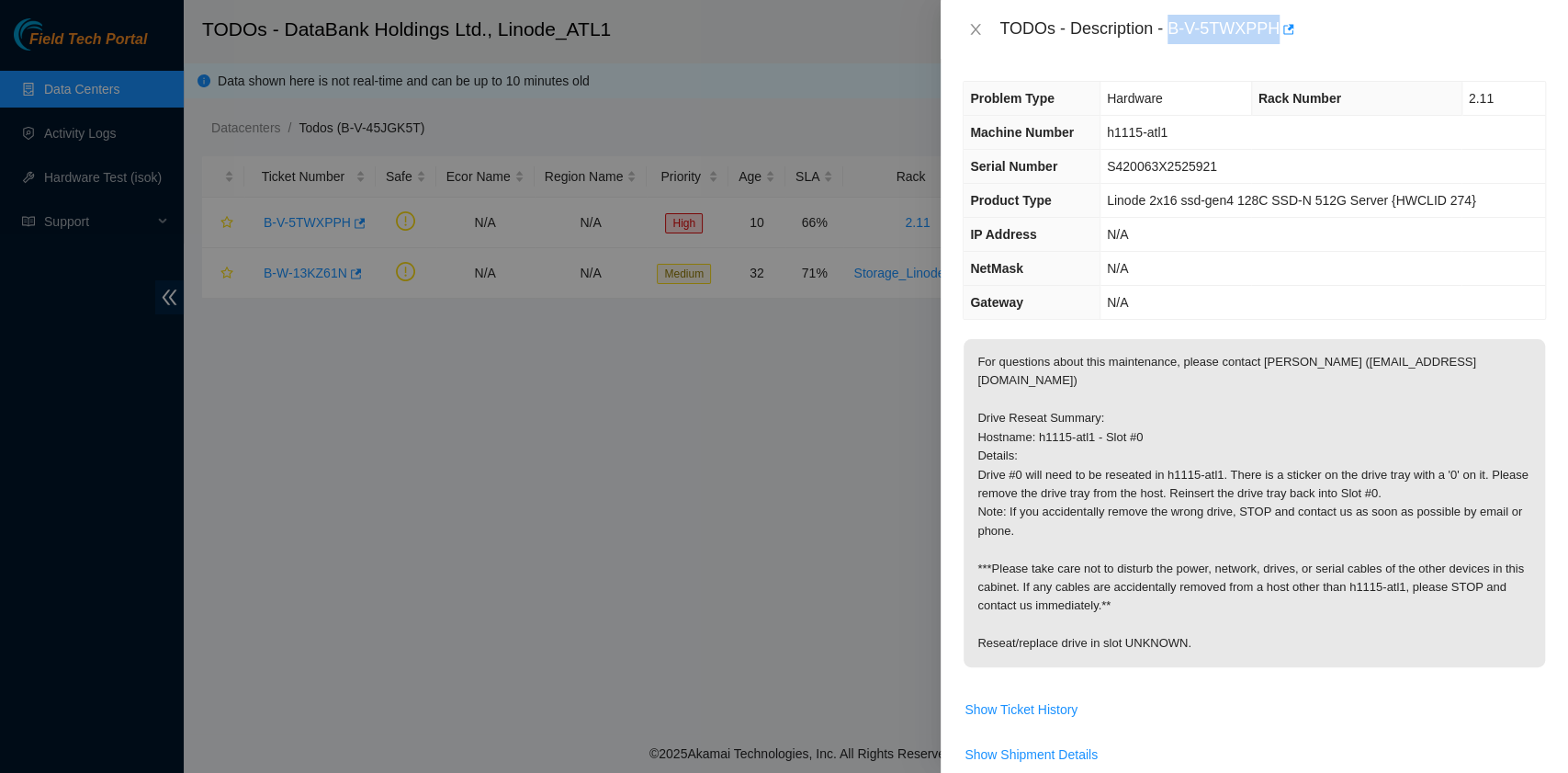
copy div "B-V-5TWXPPH"
drag, startPoint x: 1176, startPoint y: 134, endPoint x: 1108, endPoint y: 134, distance: 68.0
click at [1108, 134] on td "h1115-atl1" at bounding box center [1322, 133] width 446 height 34
copy span "h1115-atl1"
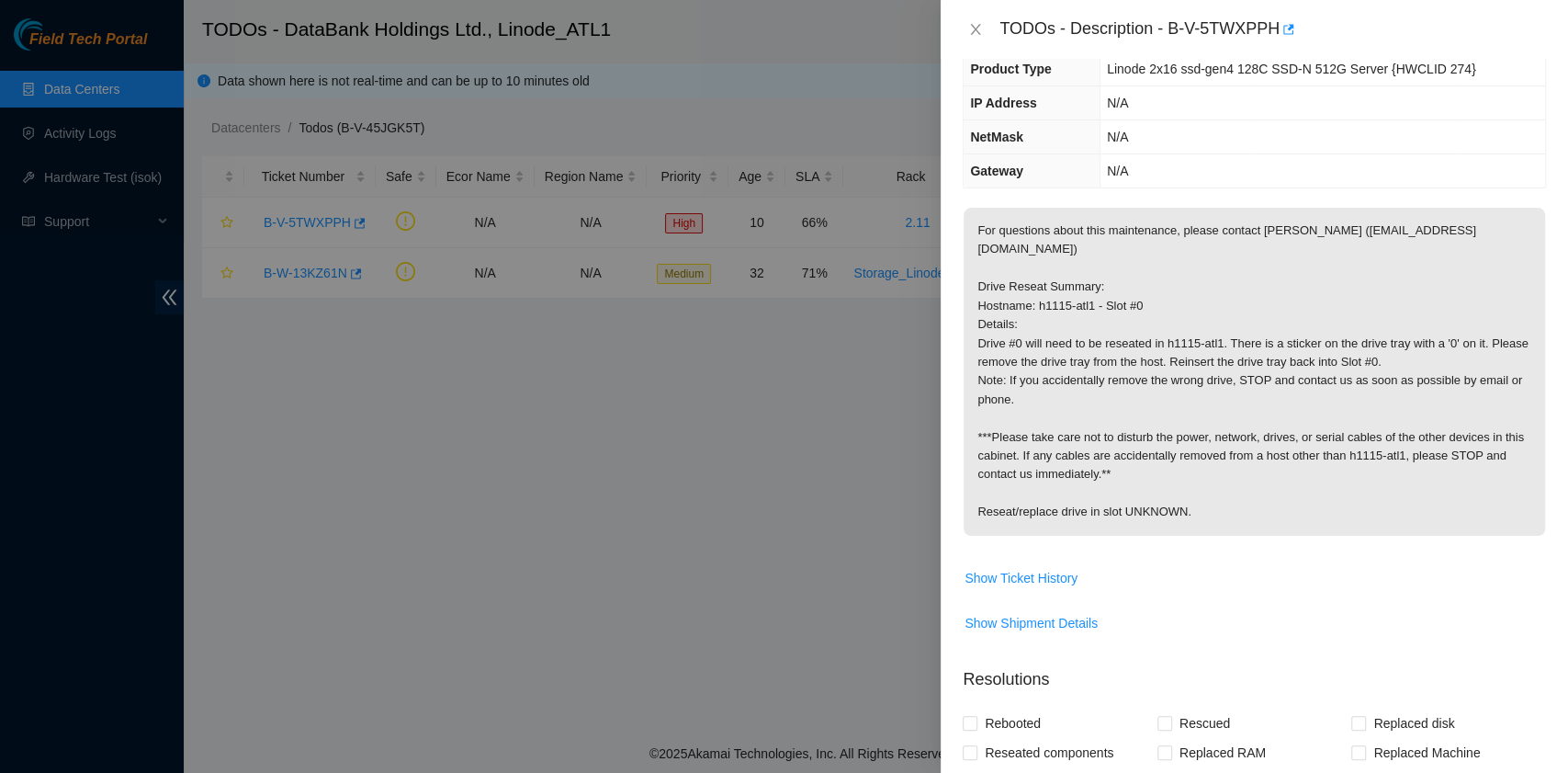
scroll to position [367, 0]
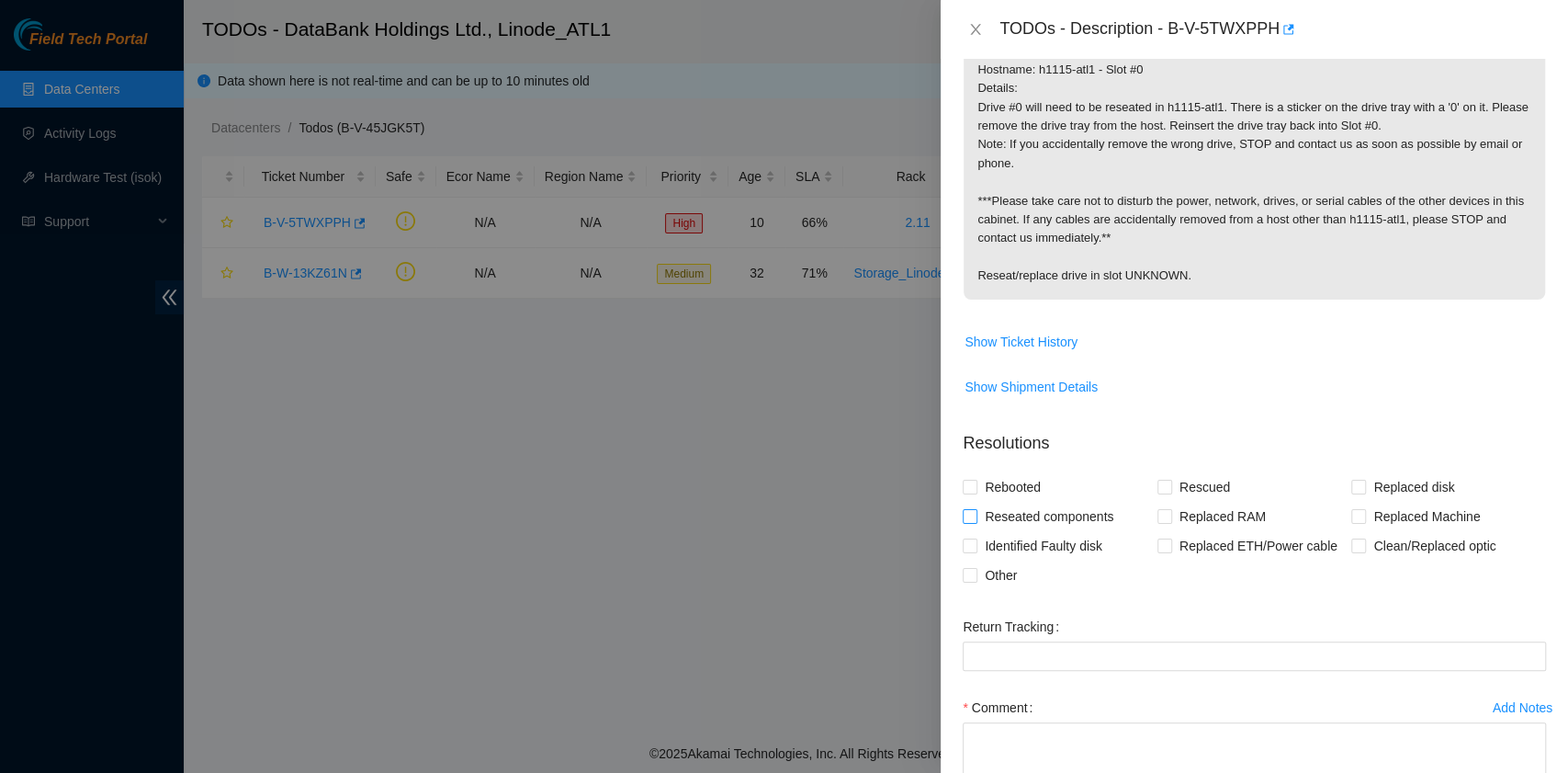
click at [975, 509] on span at bounding box center [970, 516] width 15 height 15
click at [975, 509] on input "Reseated components" at bounding box center [969, 515] width 13 height 13
checkbox input "true"
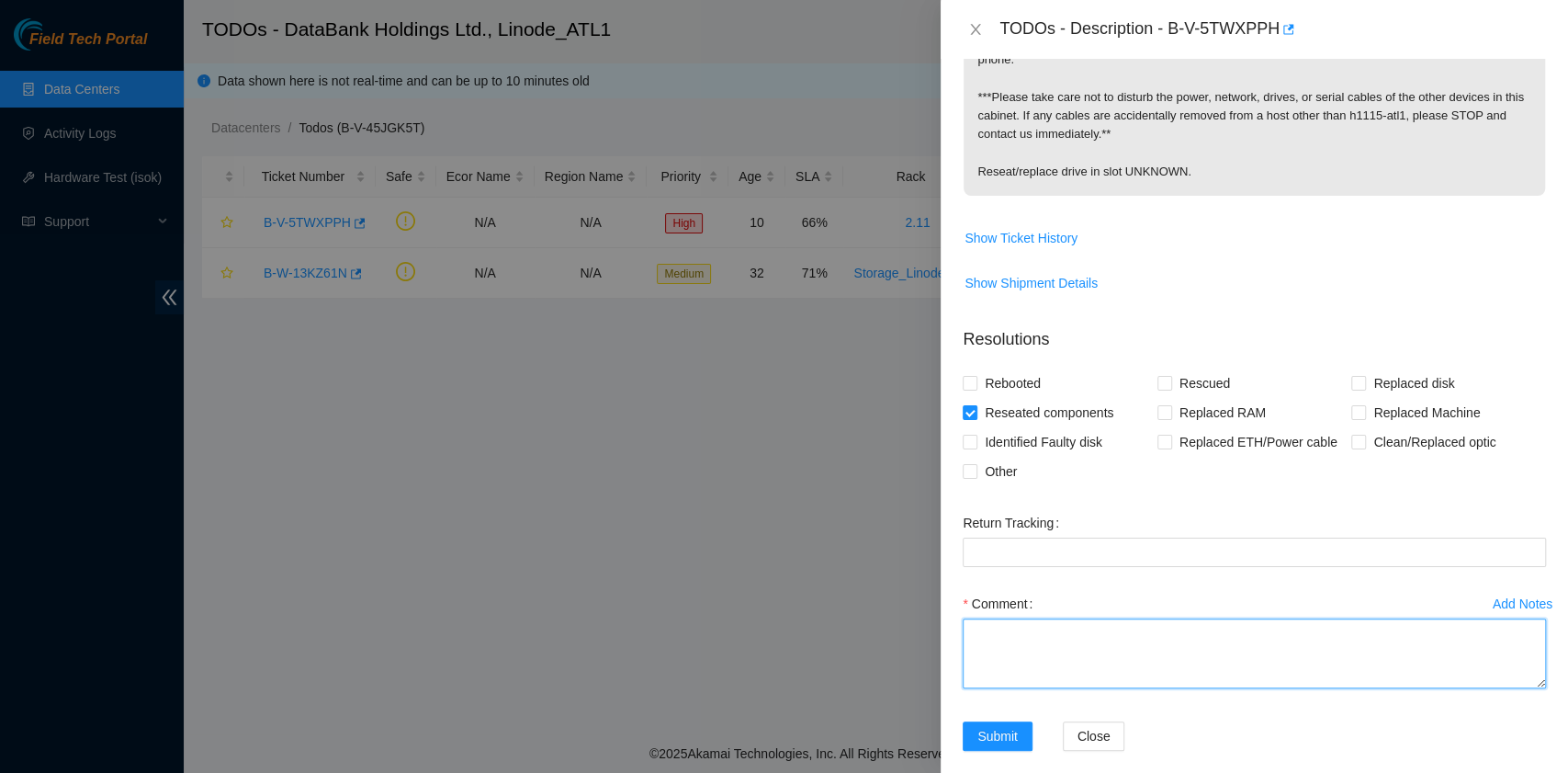
click at [1035, 618] on textarea "Comment" at bounding box center [1254, 653] width 584 height 70
paste textarea "B-V-5TWXPPH rack# 2.11 machine# h1115-atl1 Reseated drive Slot#0"
type textarea "B-V-5TWXPPH rack# 2.11 machine# h1115-atl1 Reseated drive Slot#0"
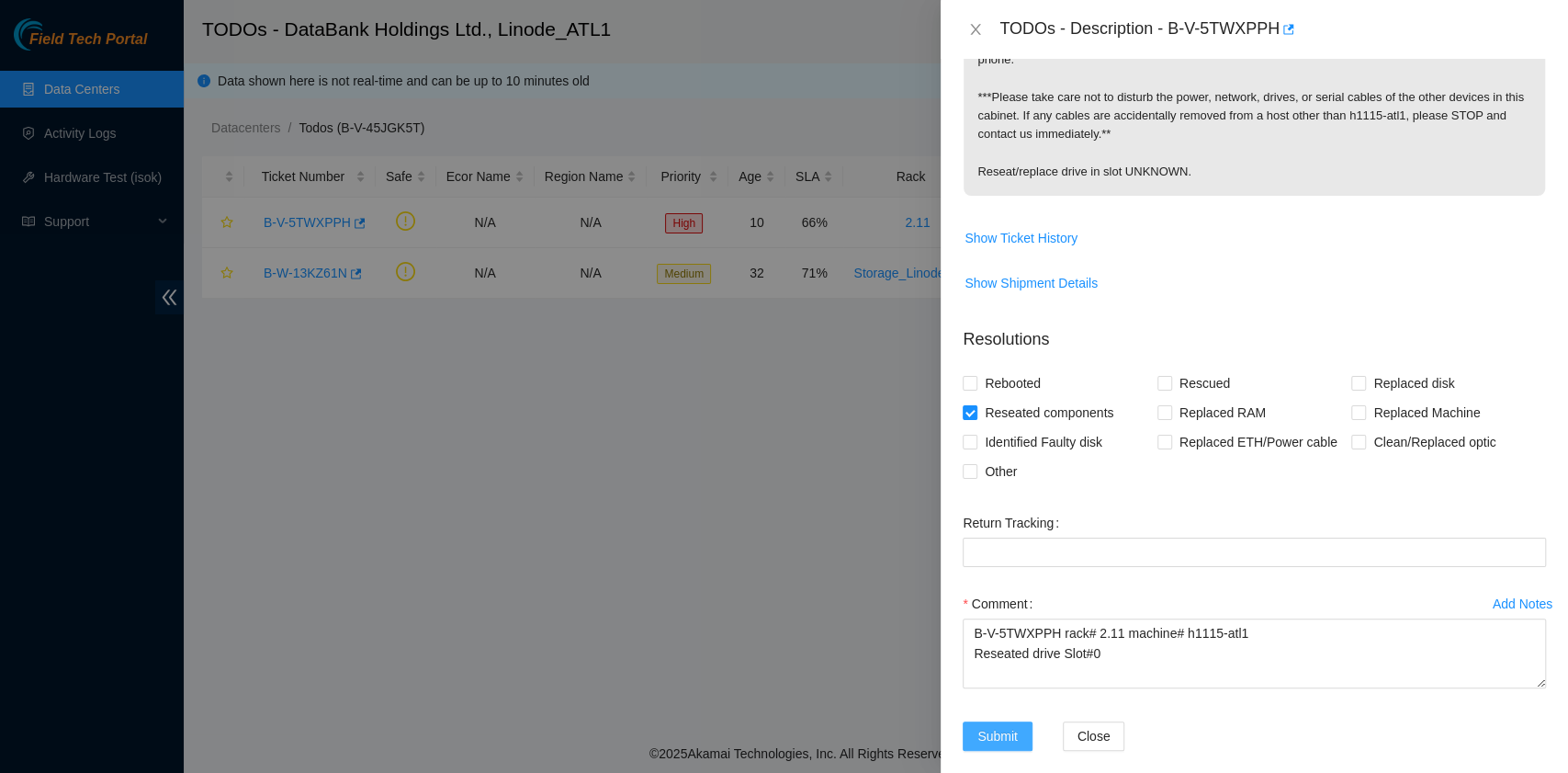
click at [993, 726] on span "Submit" at bounding box center [997, 736] width 40 height 21
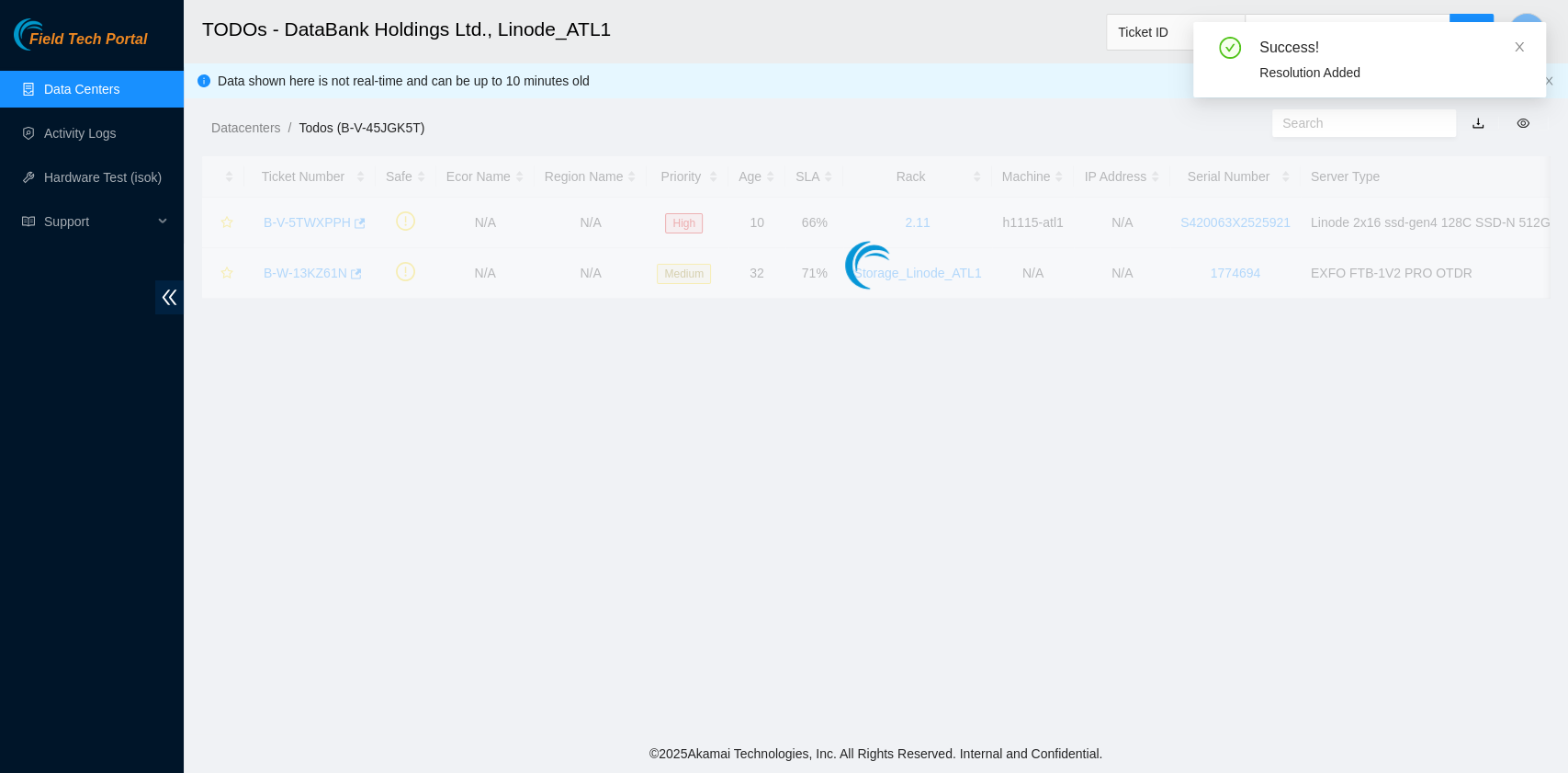
scroll to position [271, 0]
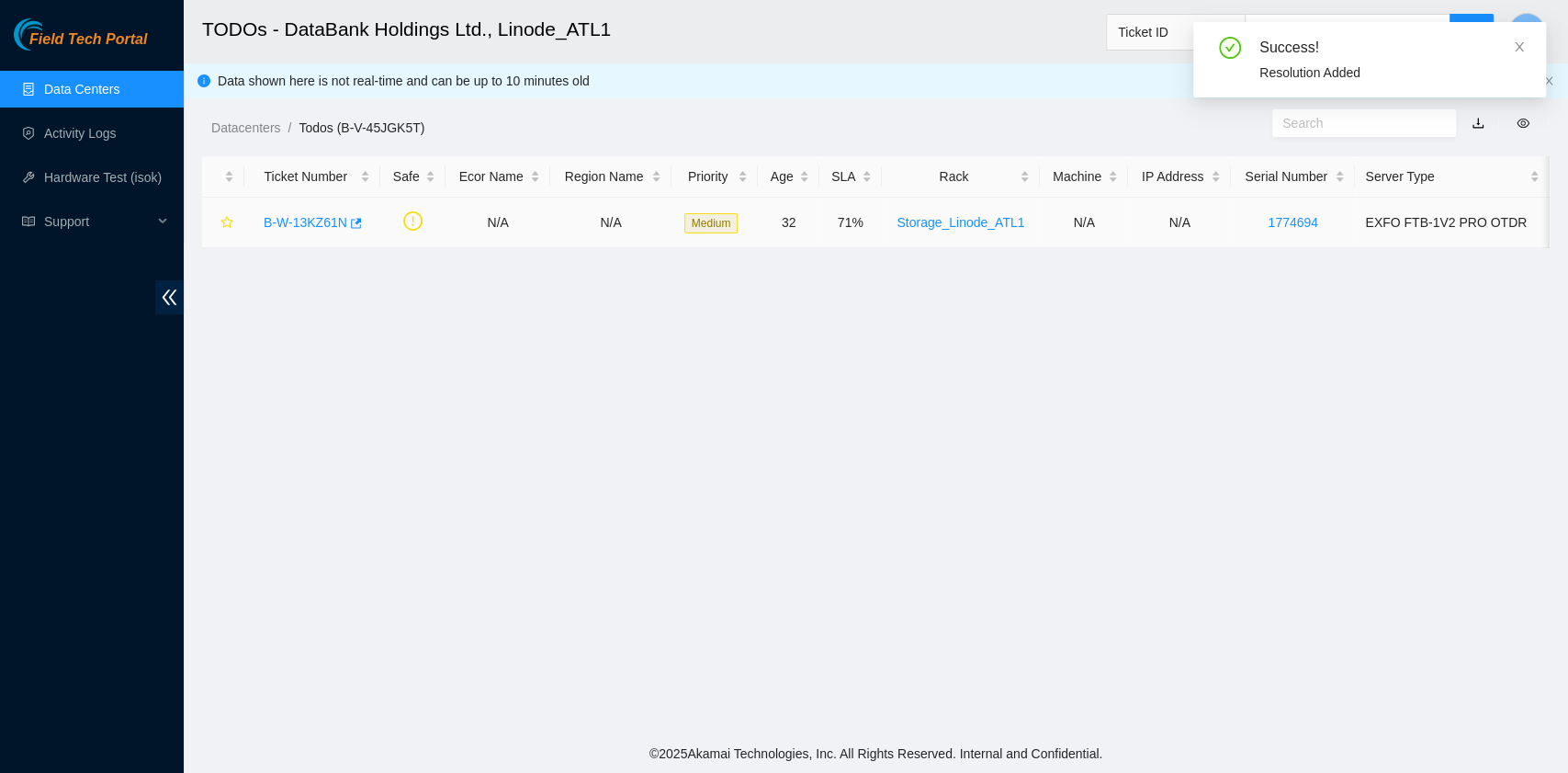
click at [284, 216] on link "B-W-13KZ61N" at bounding box center [305, 222] width 84 height 15
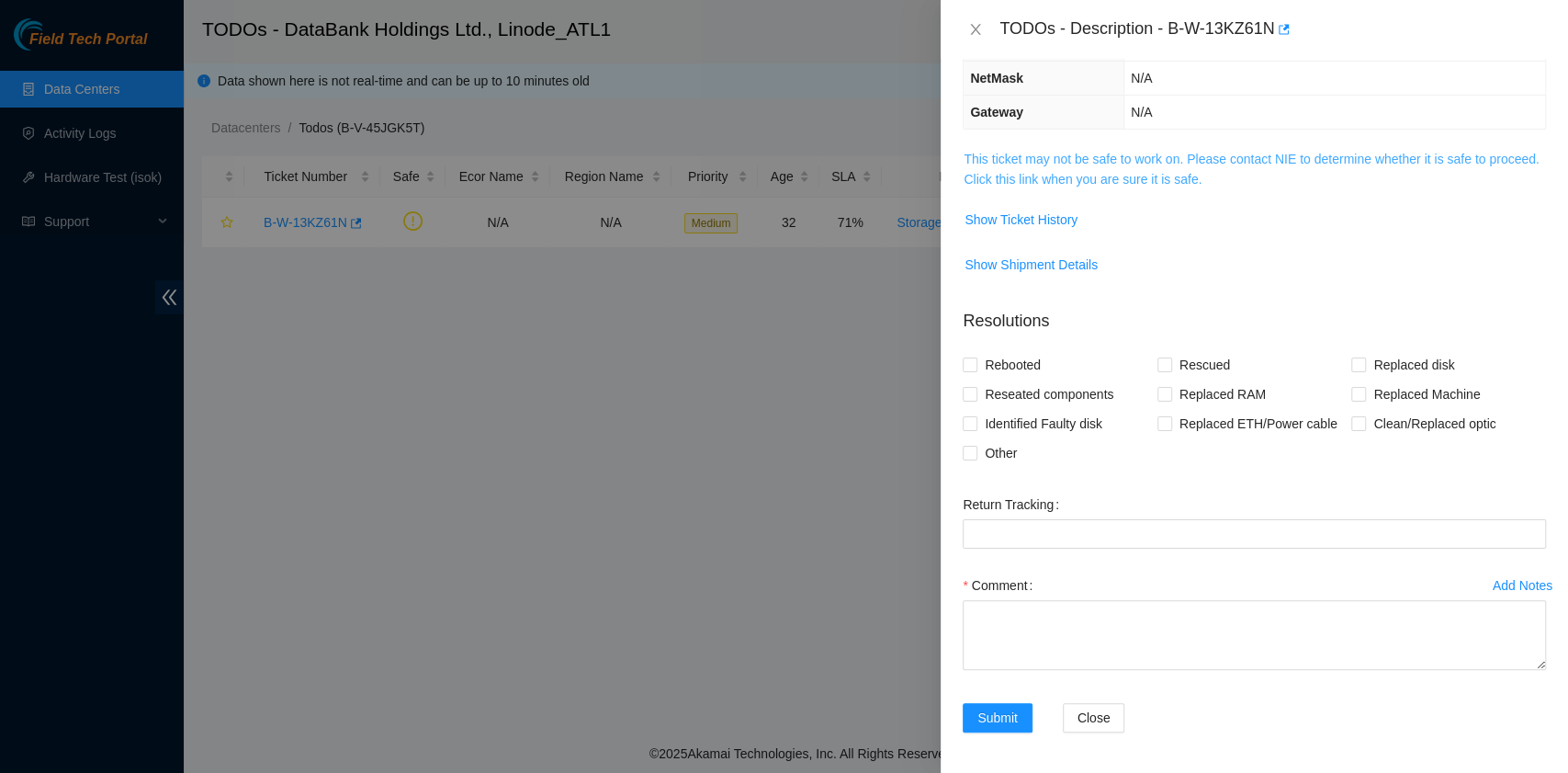
click at [1077, 180] on link "This ticket may not be safe to work on. Please contact NIE to determine whether…" at bounding box center [1251, 168] width 575 height 34
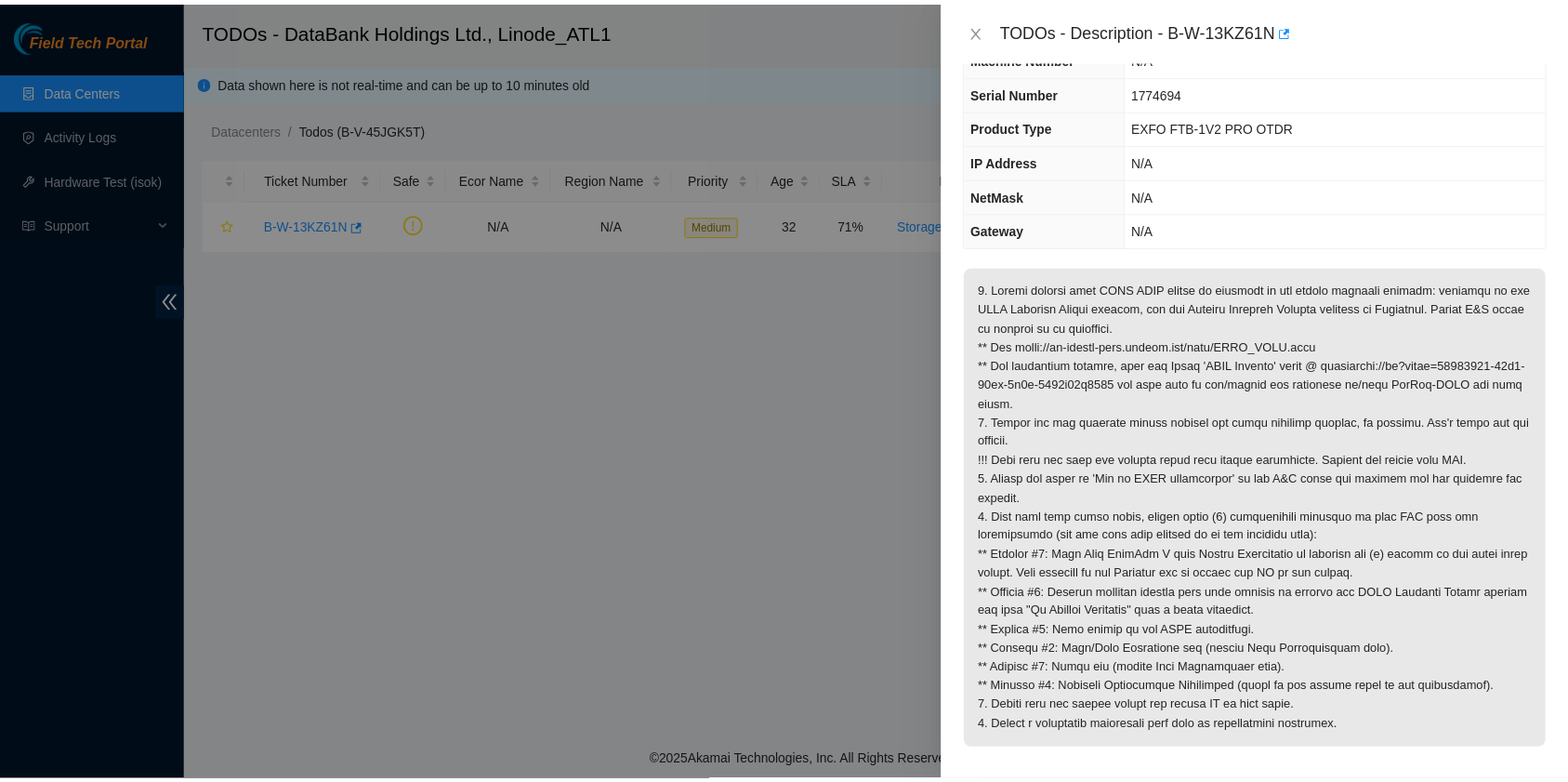
scroll to position [0, 0]
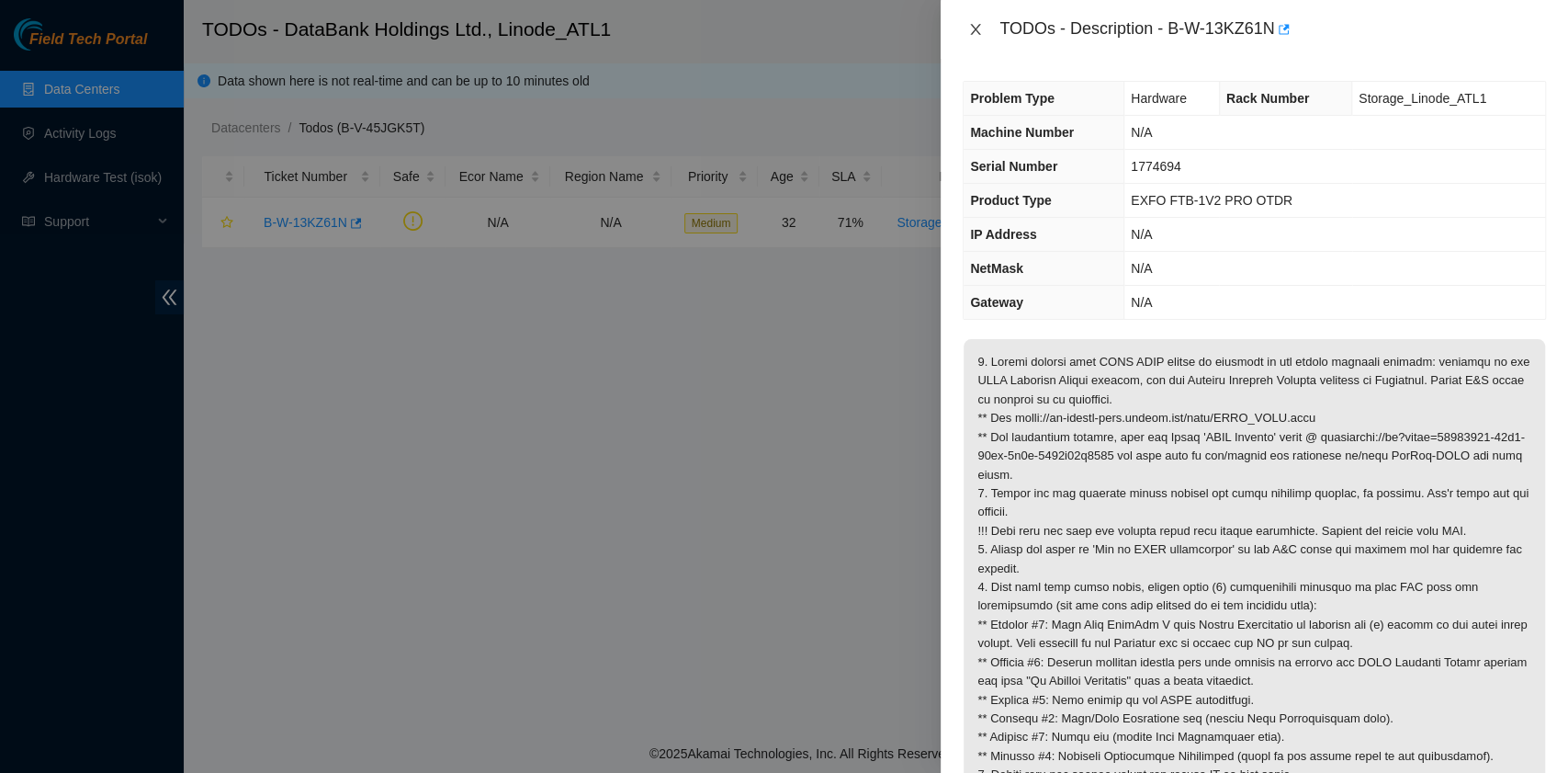
click at [980, 33] on icon "close" at bounding box center [975, 29] width 15 height 15
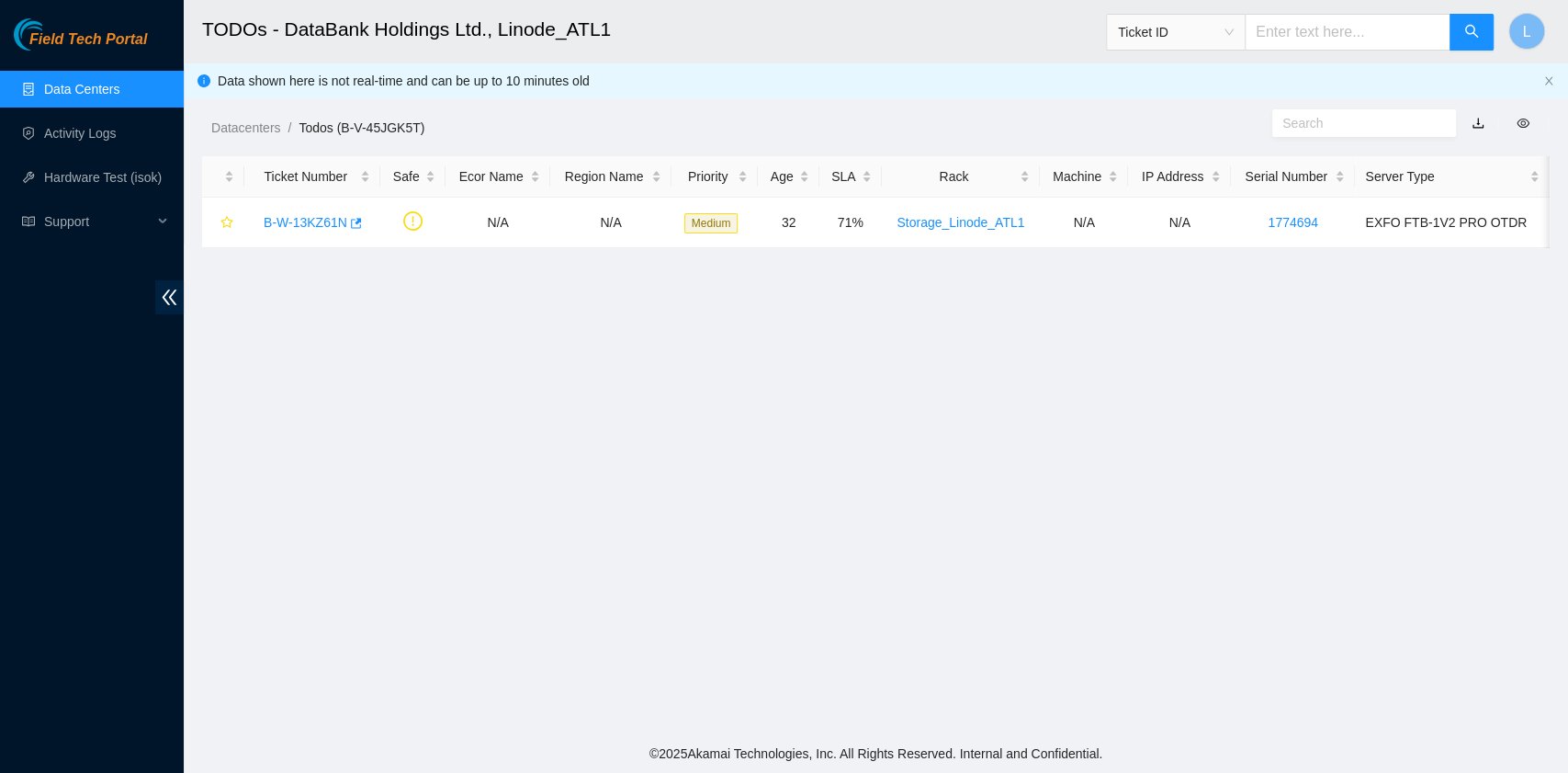
click at [110, 89] on link "Data Centers" at bounding box center [82, 89] width 76 height 15
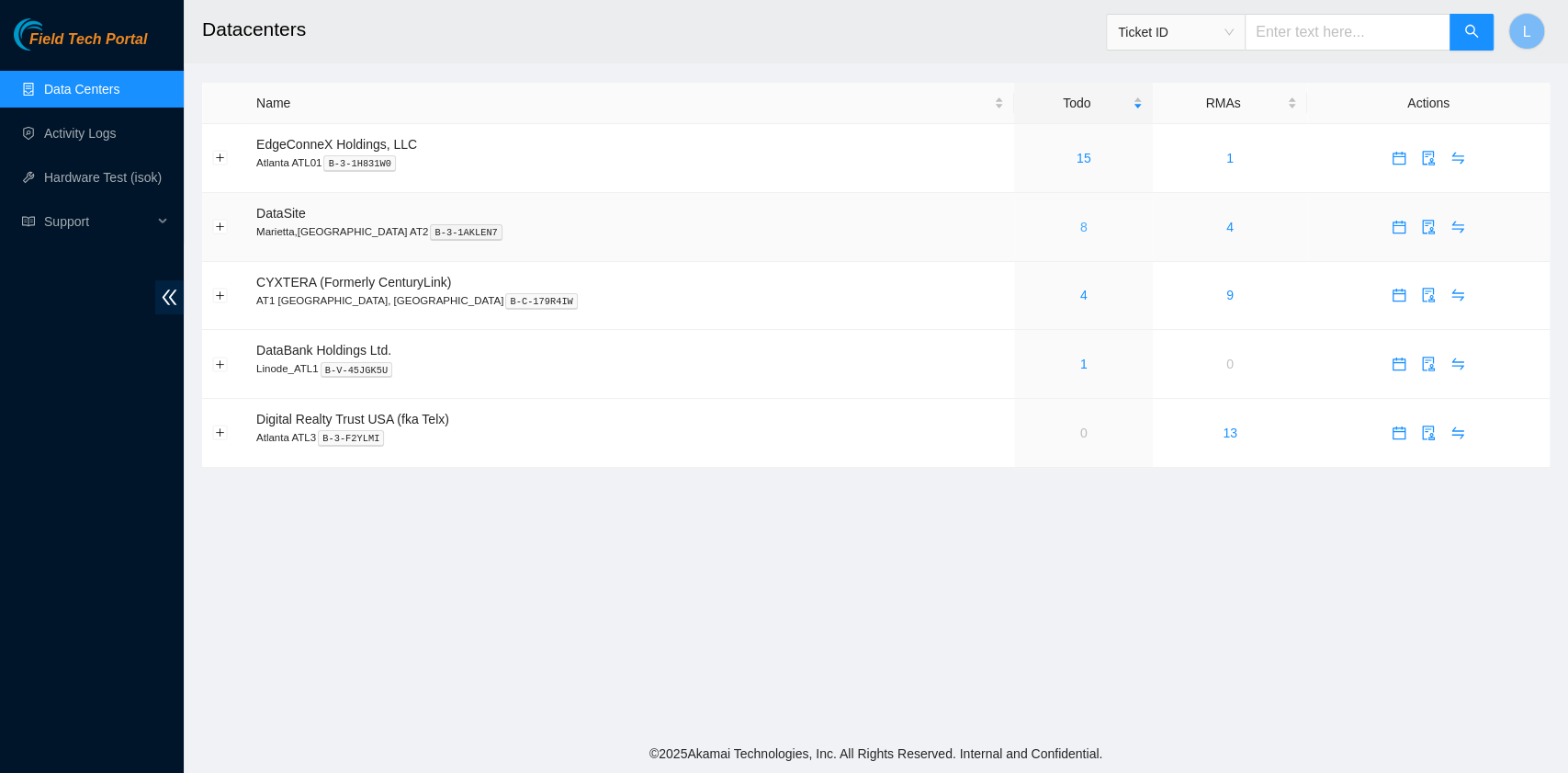
click at [1081, 227] on link "8" at bounding box center [1084, 226] width 7 height 15
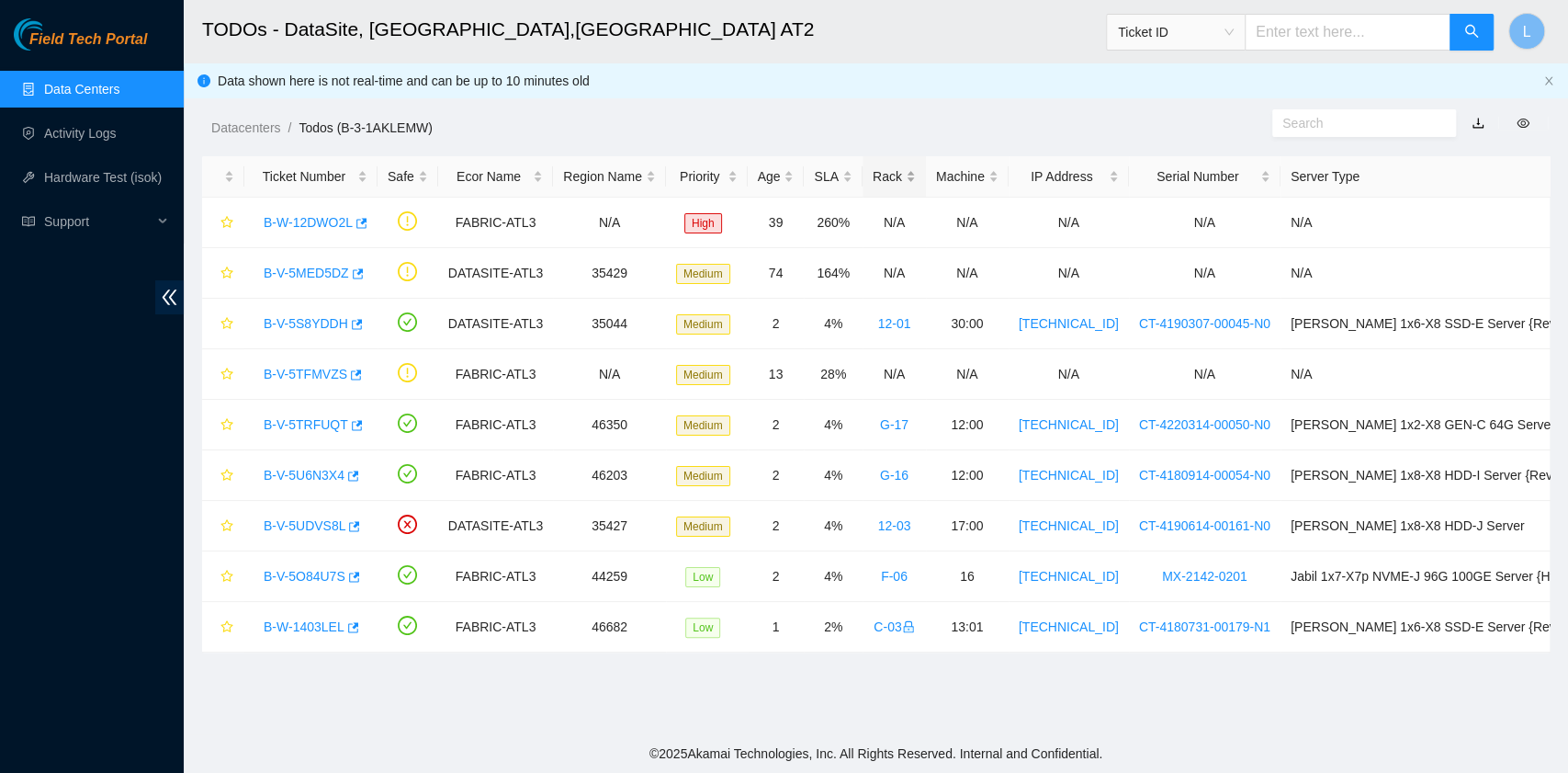
click at [873, 183] on div "Rack" at bounding box center [895, 176] width 43 height 21
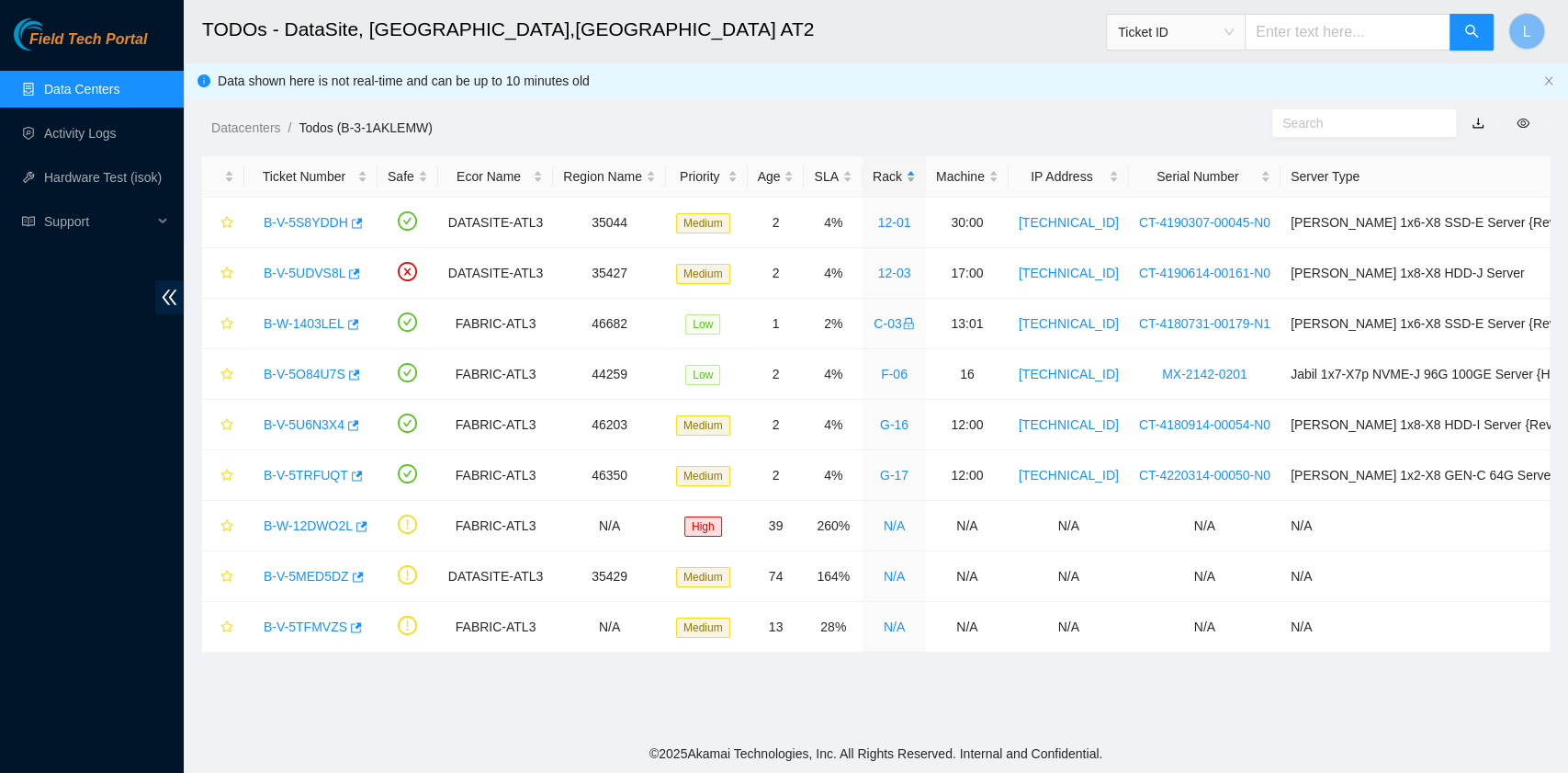
click at [873, 183] on div "Rack" at bounding box center [895, 176] width 43 height 21
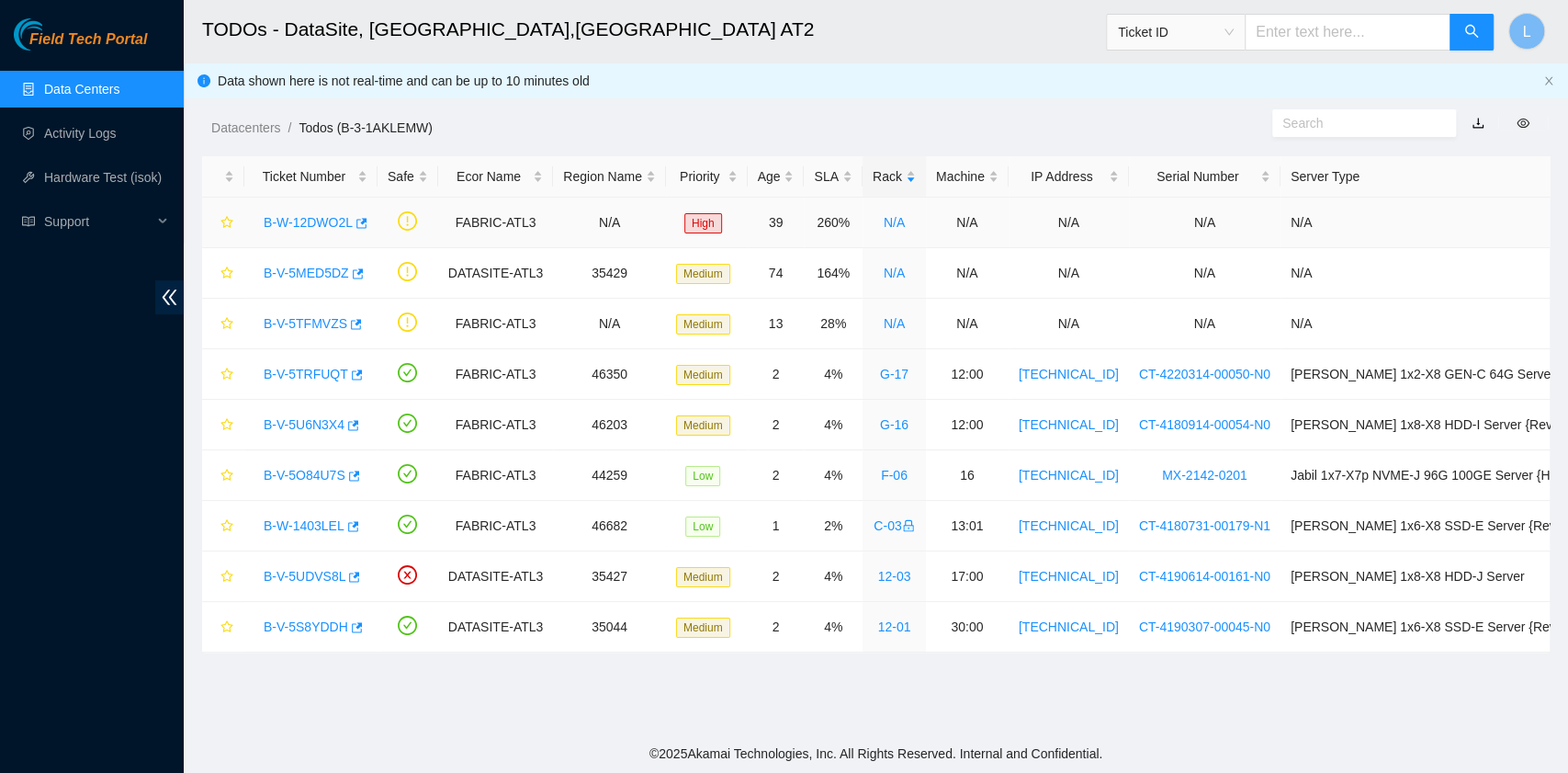
click at [300, 217] on link "B-W-12DWO2L" at bounding box center [308, 222] width 90 height 15
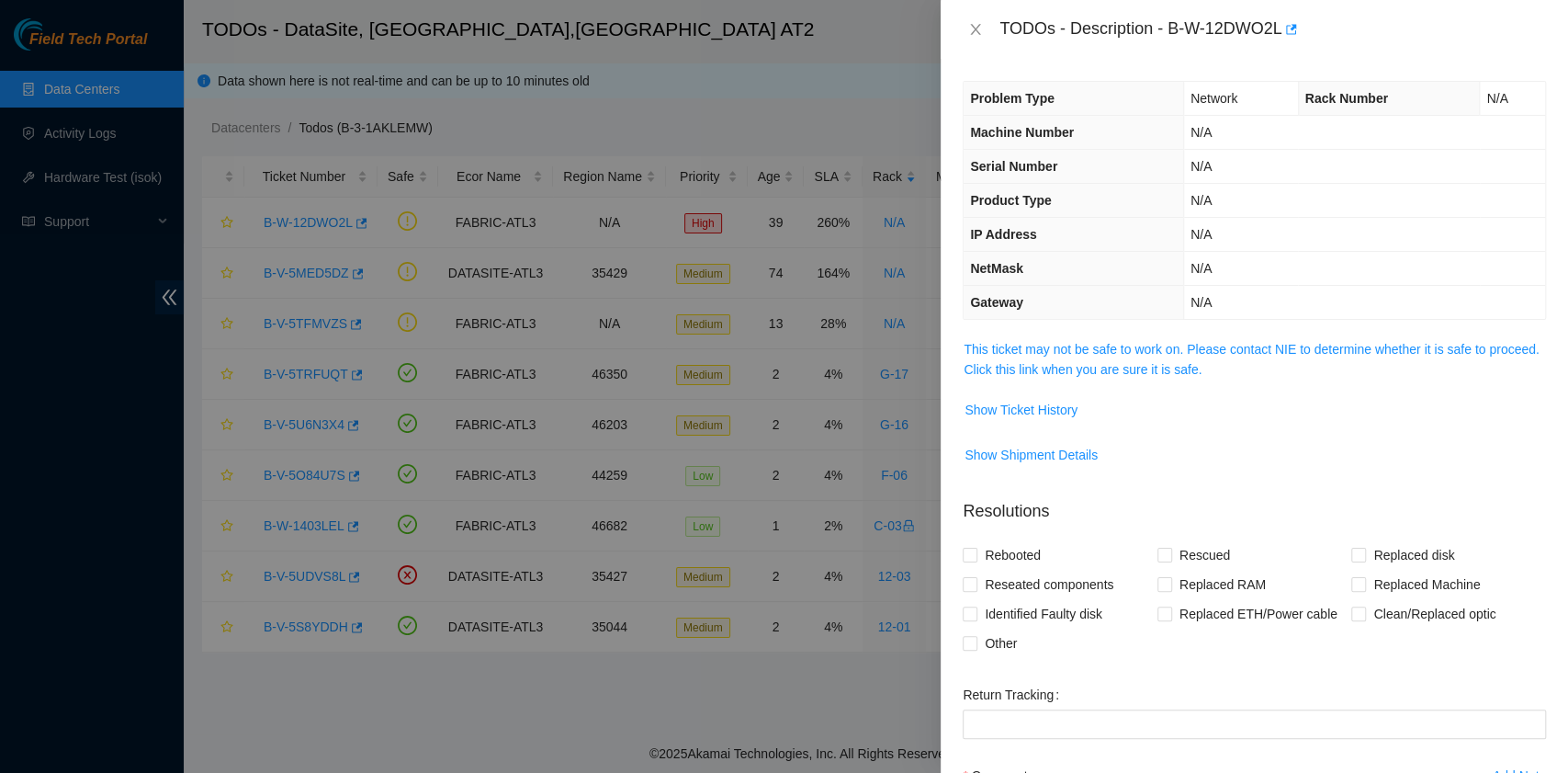
click at [1124, 377] on td "This ticket may not be safe to work on. Please contact NIE to determine whether…" at bounding box center [1254, 365] width 584 height 56
click at [1125, 367] on link "This ticket may not be safe to work on. Please contact NIE to determine whether…" at bounding box center [1251, 358] width 575 height 34
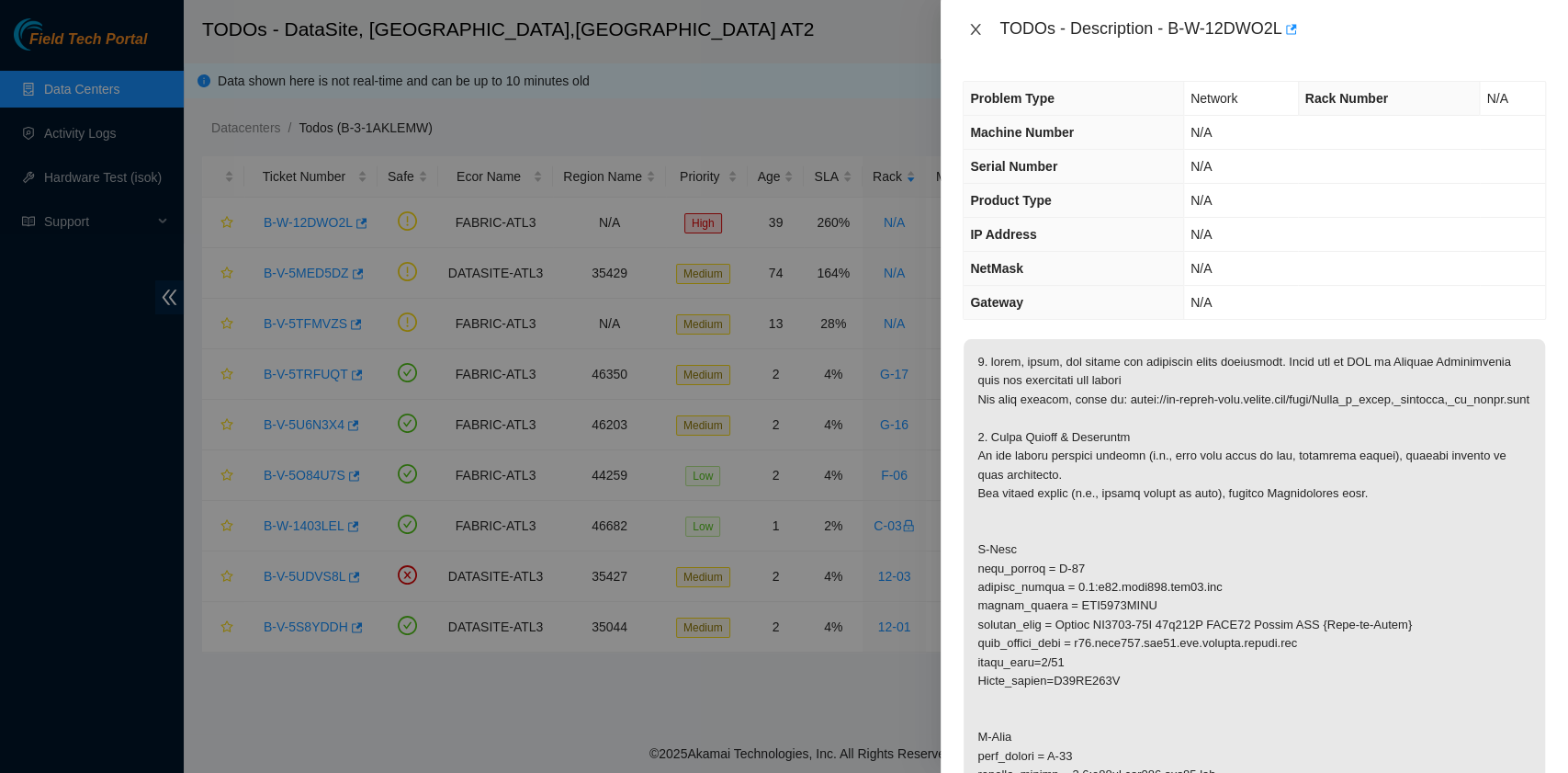
click at [973, 26] on icon "close" at bounding box center [975, 29] width 15 height 15
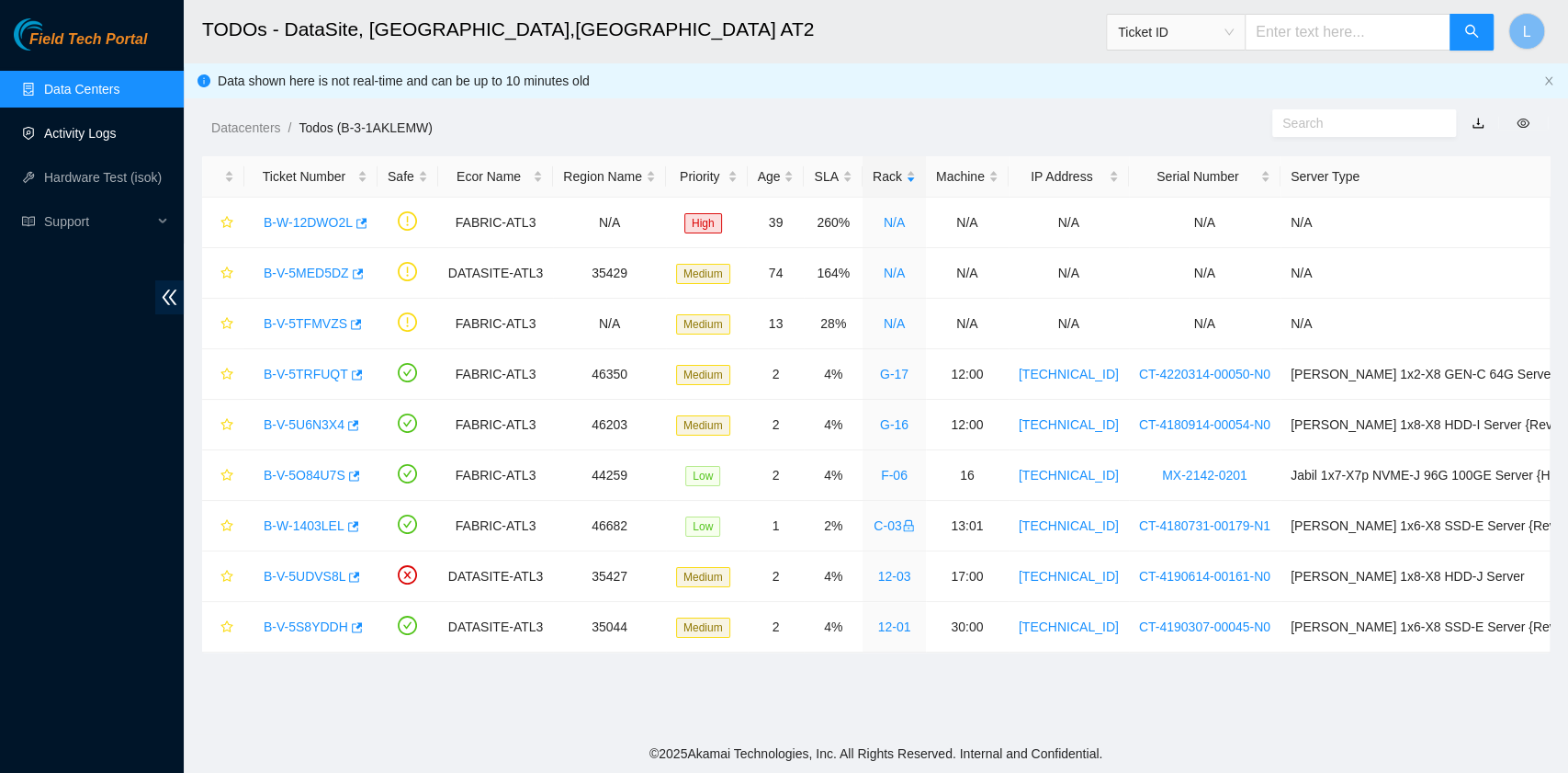
click at [79, 138] on link "Activity Logs" at bounding box center [81, 133] width 73 height 15
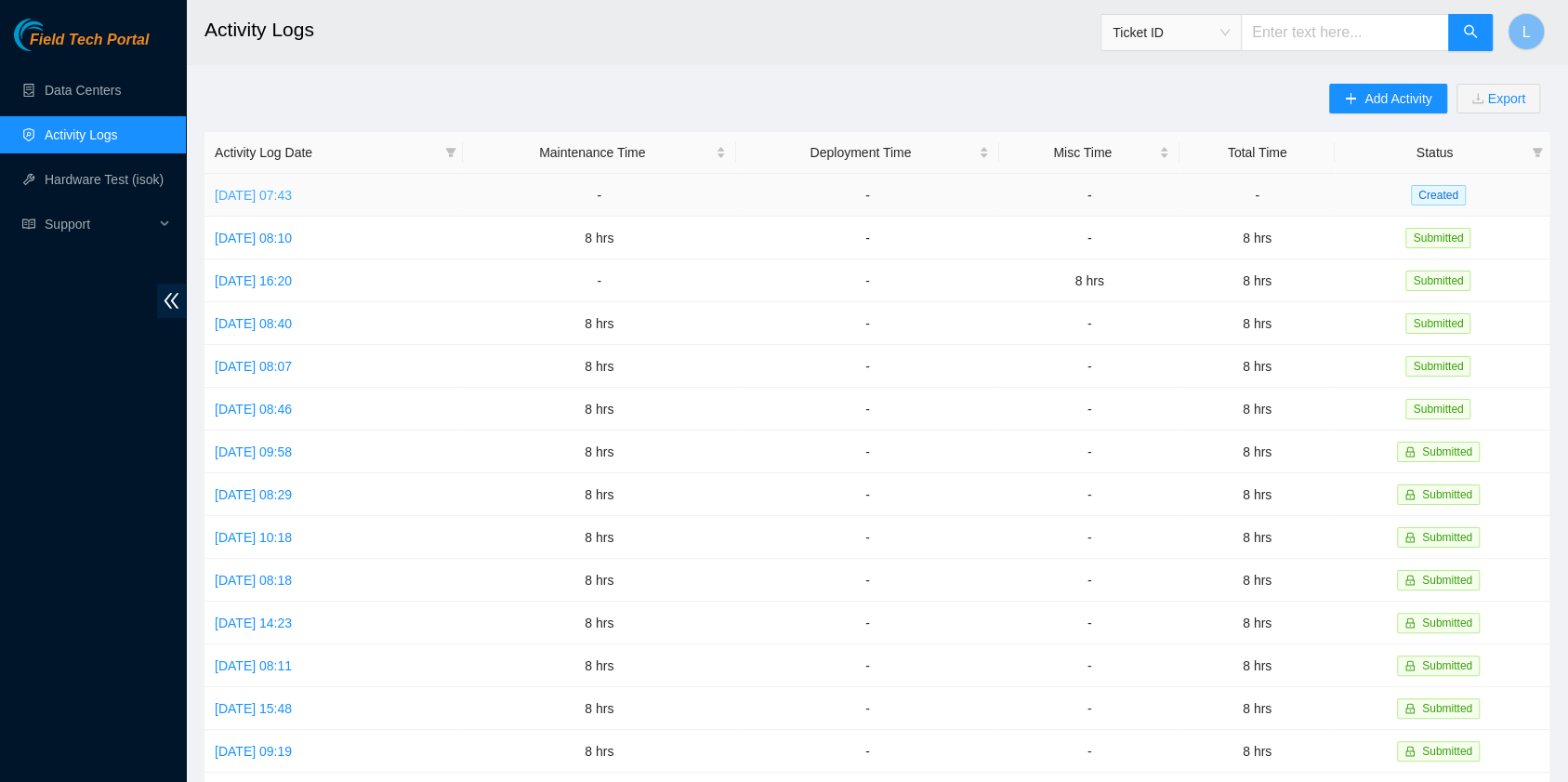
click at [292, 199] on link "[DATE] 07:43" at bounding box center [253, 195] width 77 height 15
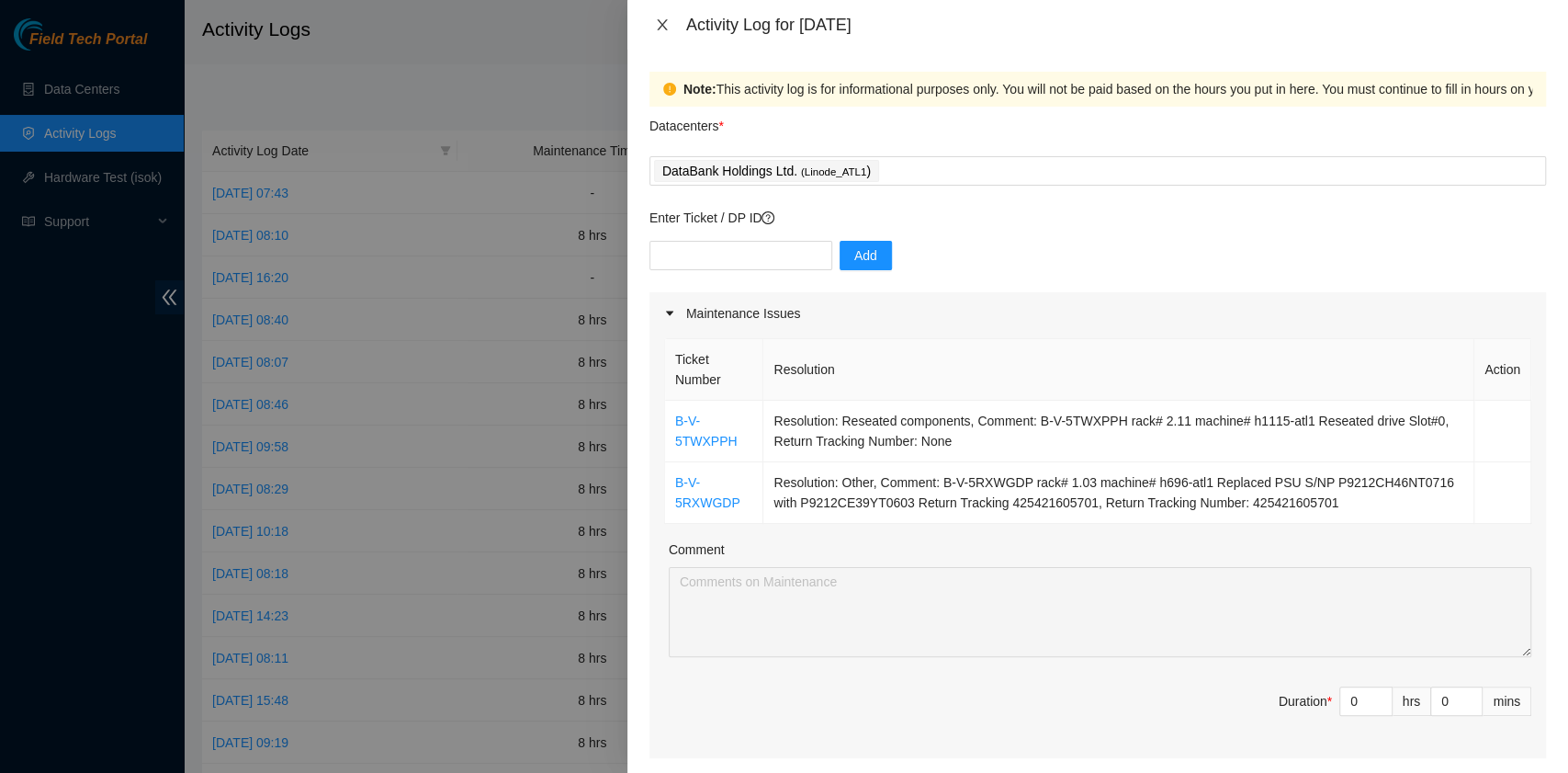
click at [663, 27] on icon "close" at bounding box center [661, 25] width 10 height 11
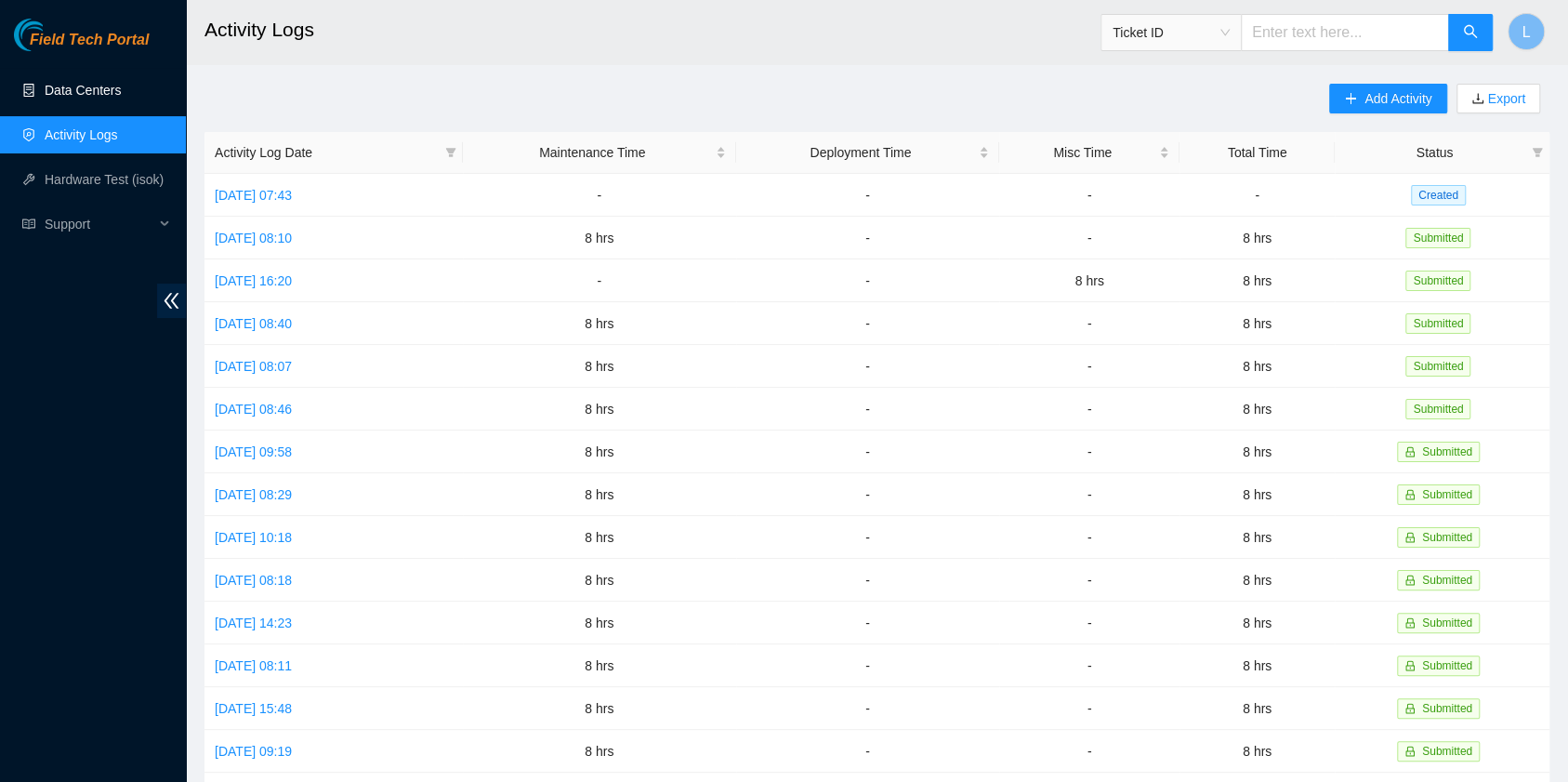
click at [121, 91] on link "Data Centers" at bounding box center [83, 90] width 77 height 15
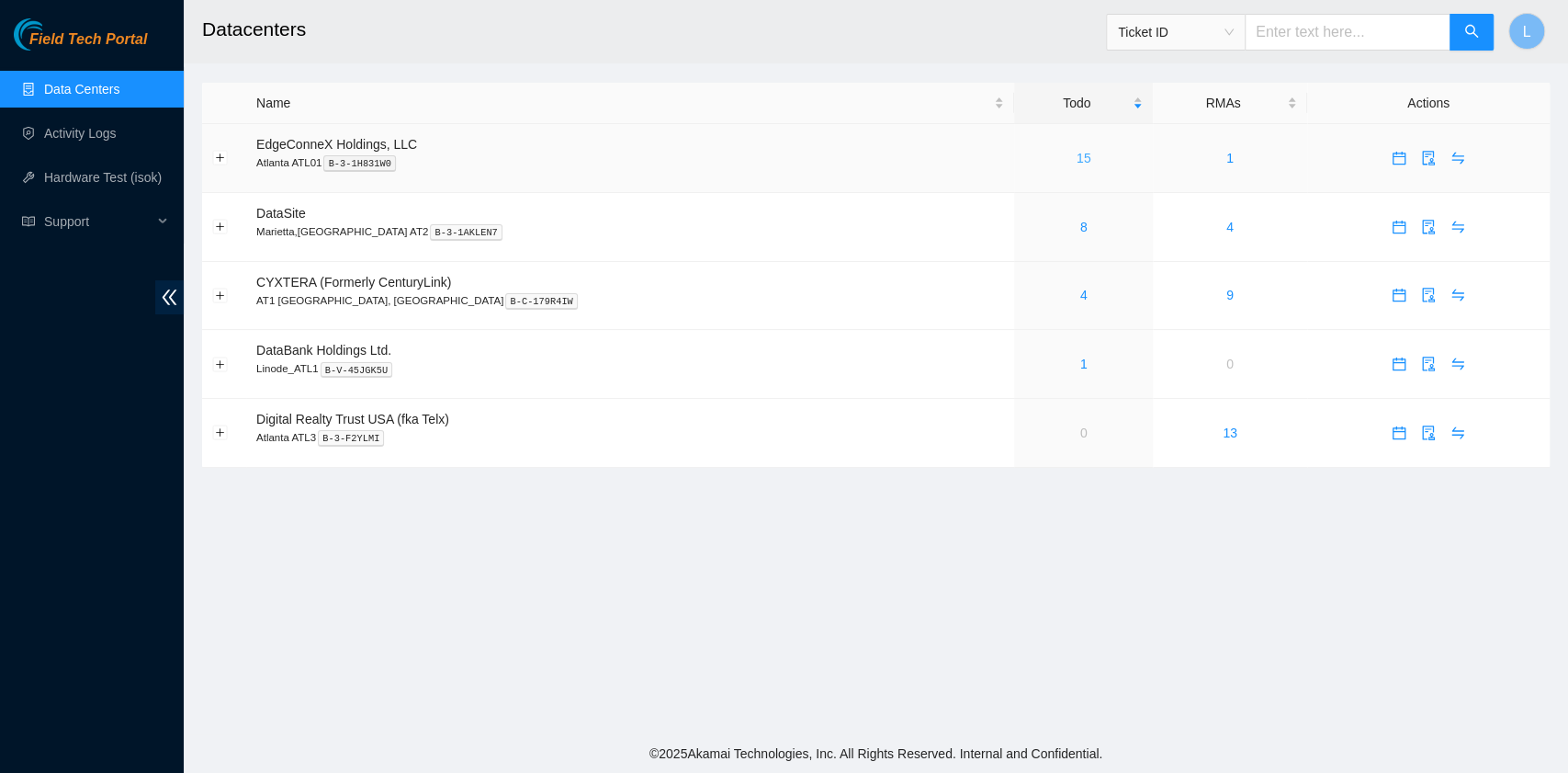
click at [1077, 164] on link "15" at bounding box center [1084, 158] width 15 height 15
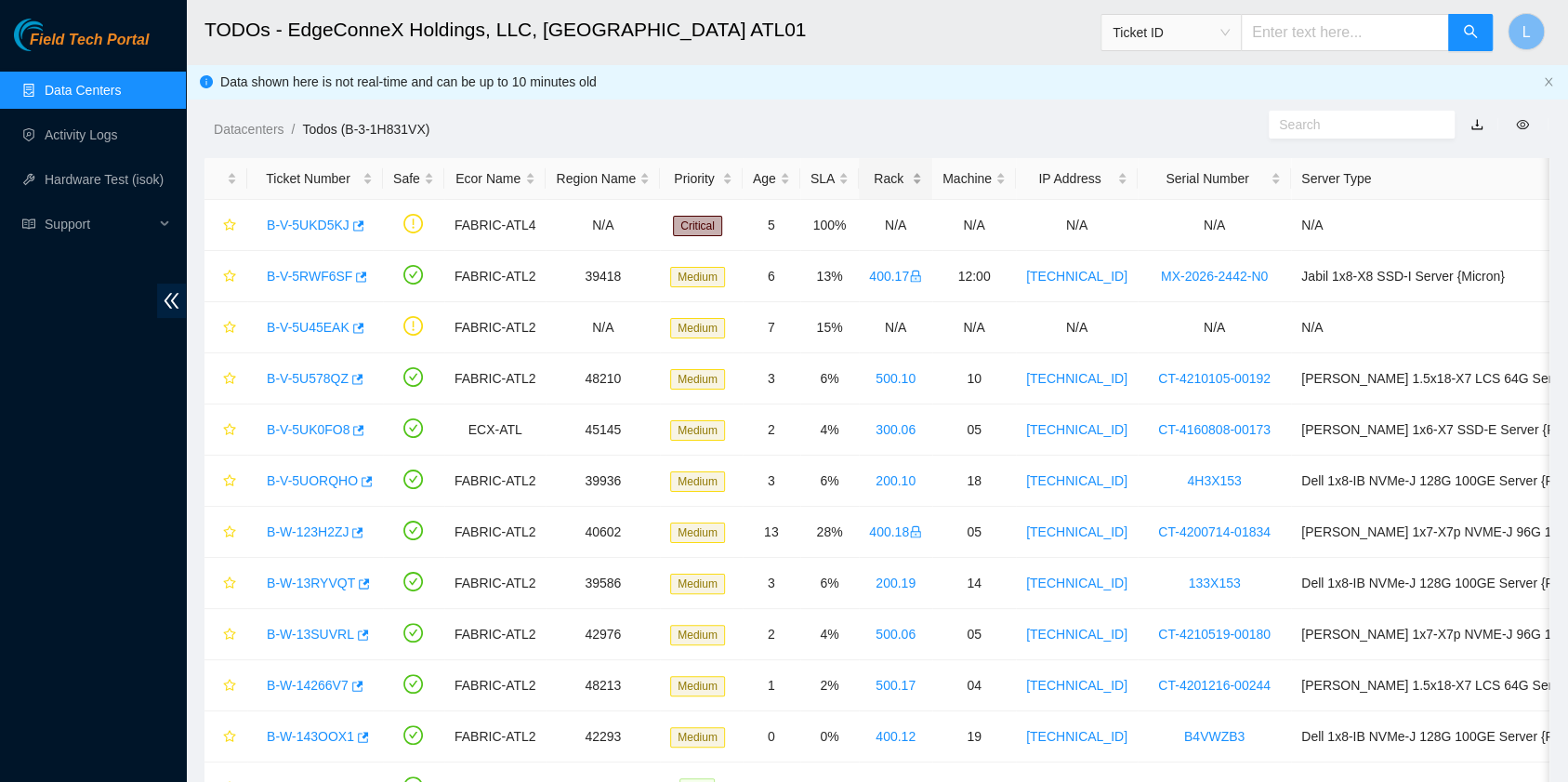
click at [886, 183] on div "Rack" at bounding box center [896, 178] width 53 height 21
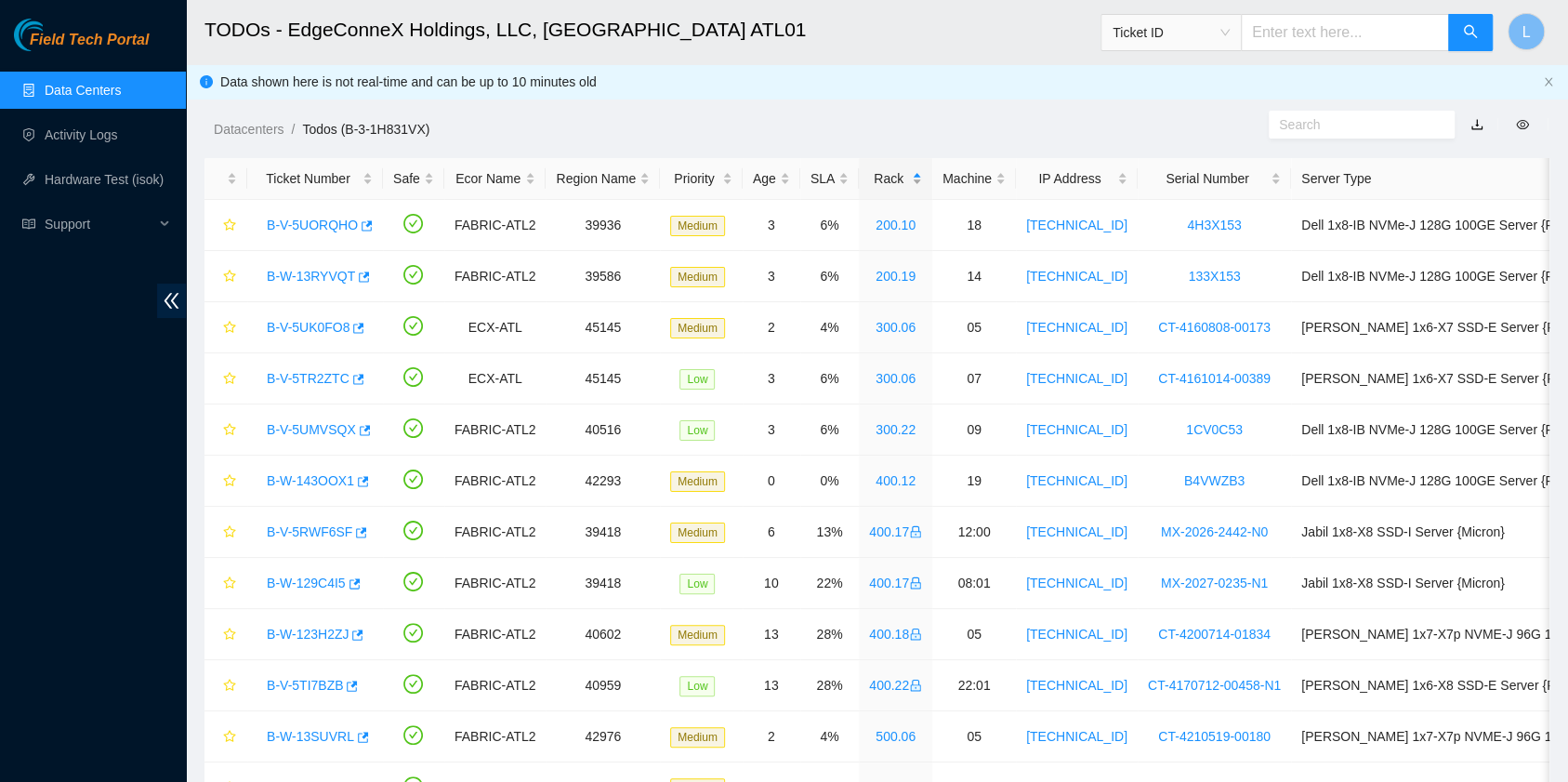
click at [882, 183] on div "Rack" at bounding box center [896, 178] width 53 height 21
